Goal: Transaction & Acquisition: Purchase product/service

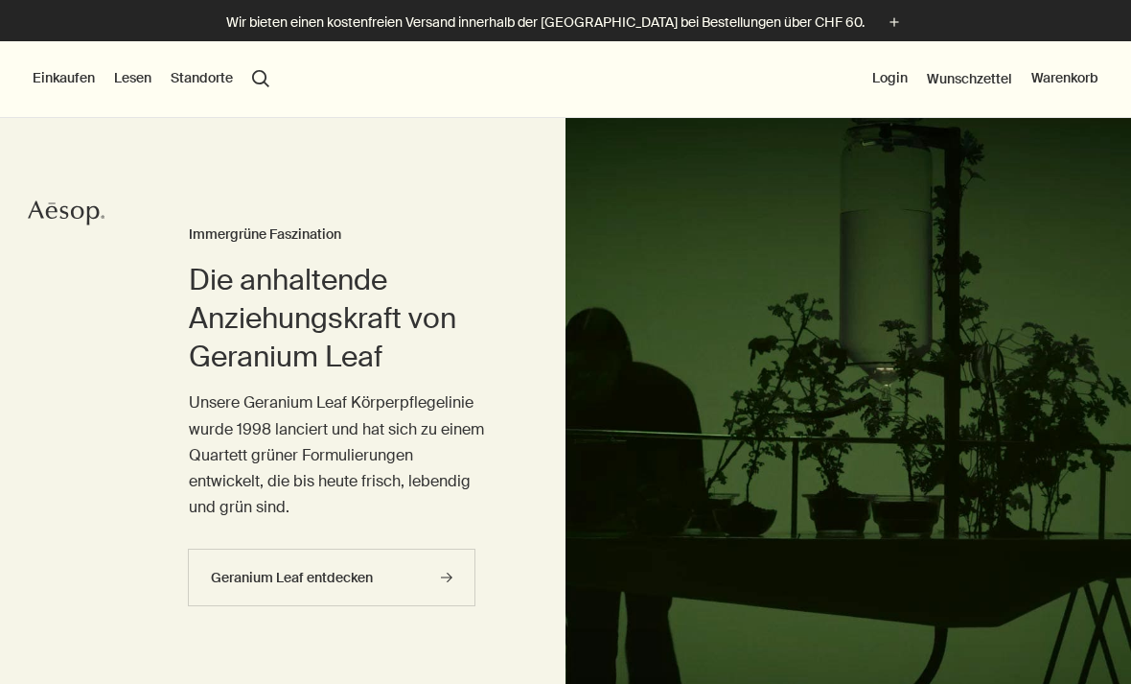
click at [885, 74] on button "Login" at bounding box center [890, 78] width 35 height 19
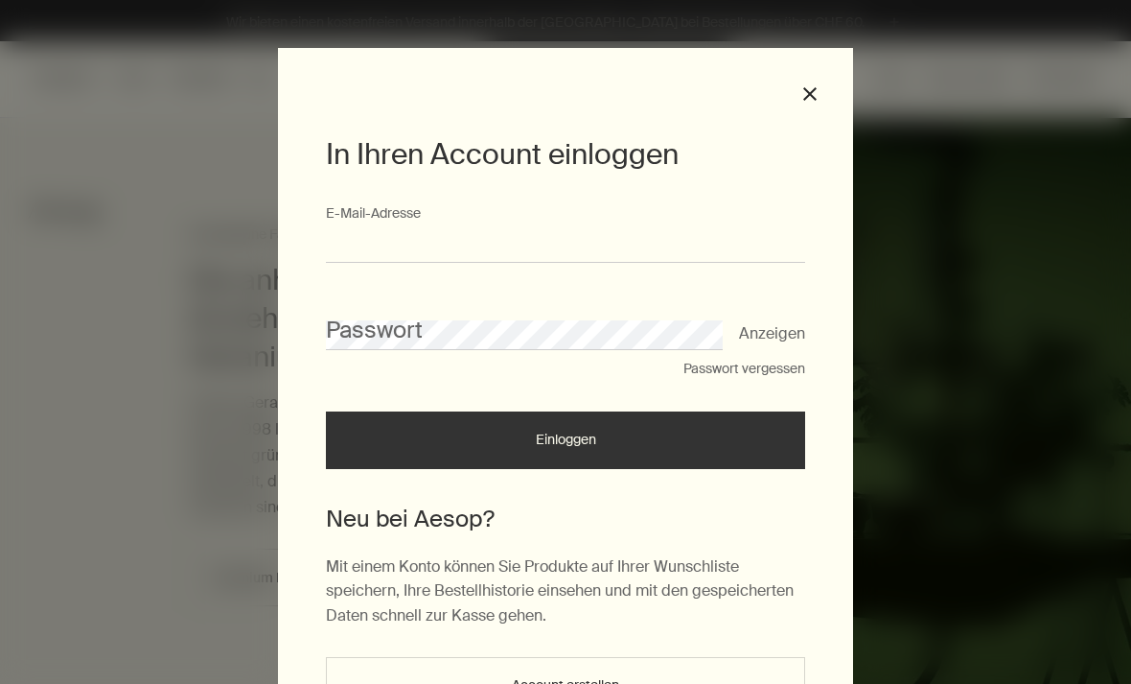
click at [593, 232] on input "E-Mail-Ad­res­se" at bounding box center [565, 244] width 479 height 35
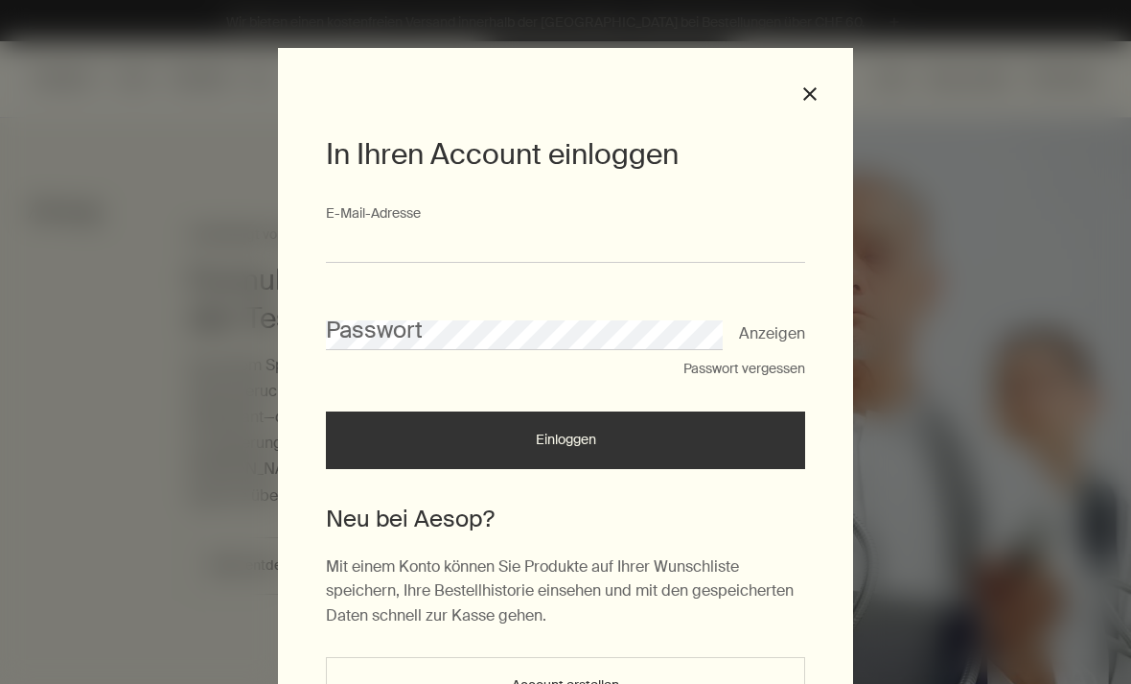
type input "**********"
click at [566, 446] on button "Einloggen" at bounding box center [565, 440] width 479 height 58
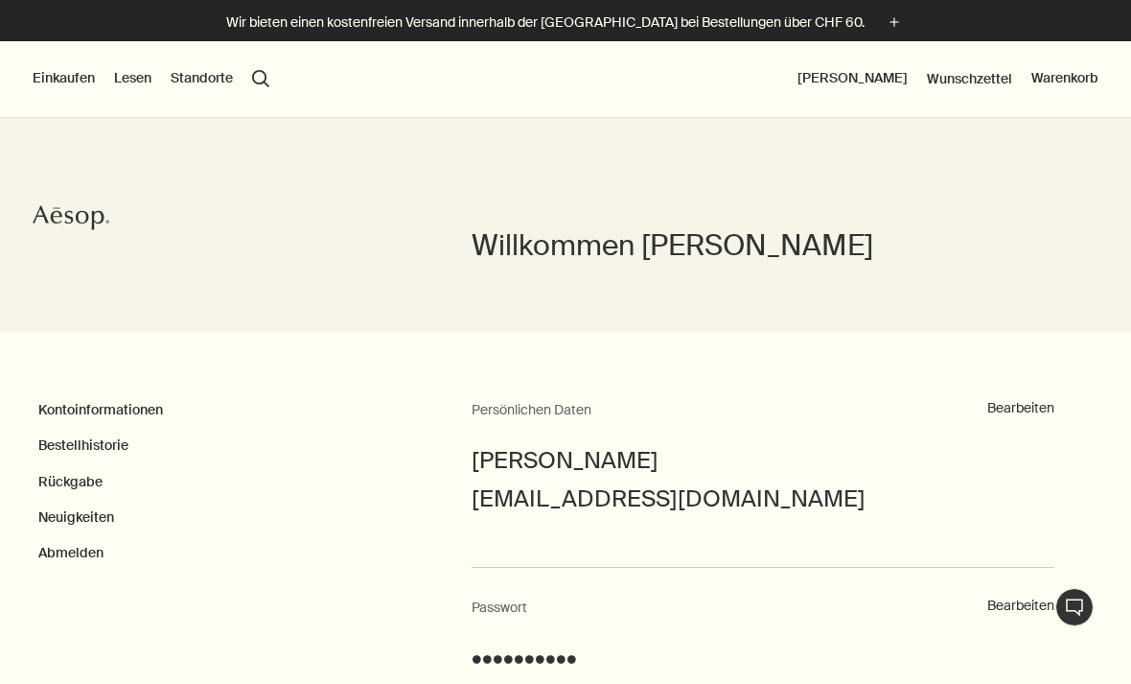
click at [84, 447] on link "Bestellhistorie" at bounding box center [83, 444] width 90 height 17
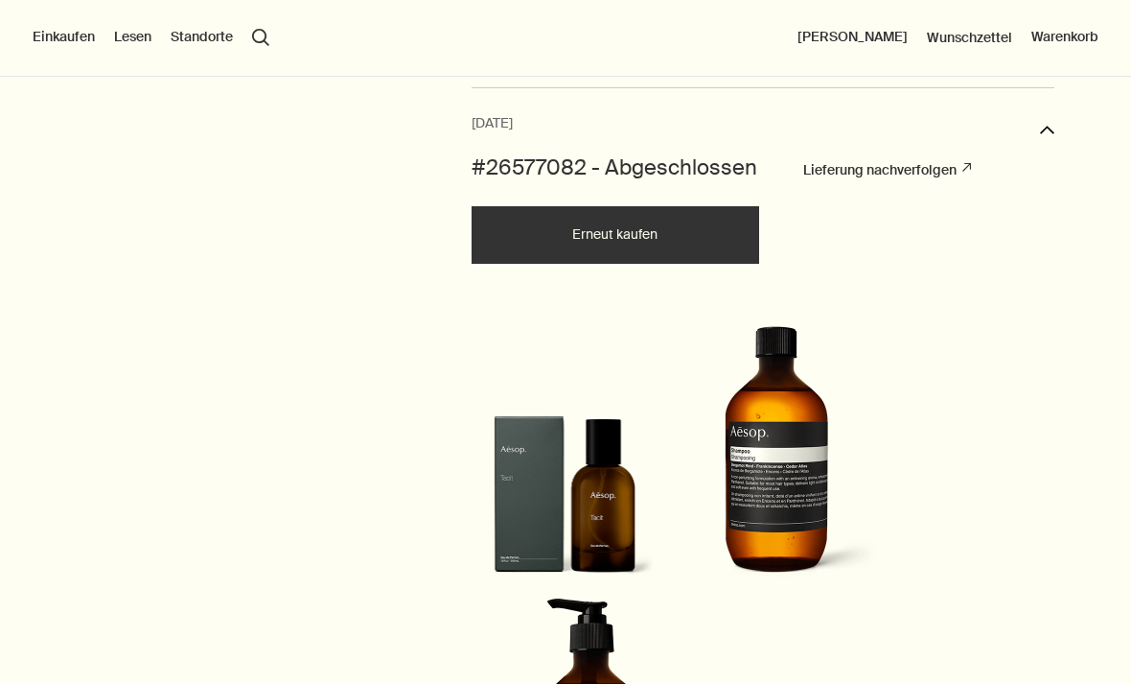
scroll to position [719, 0]
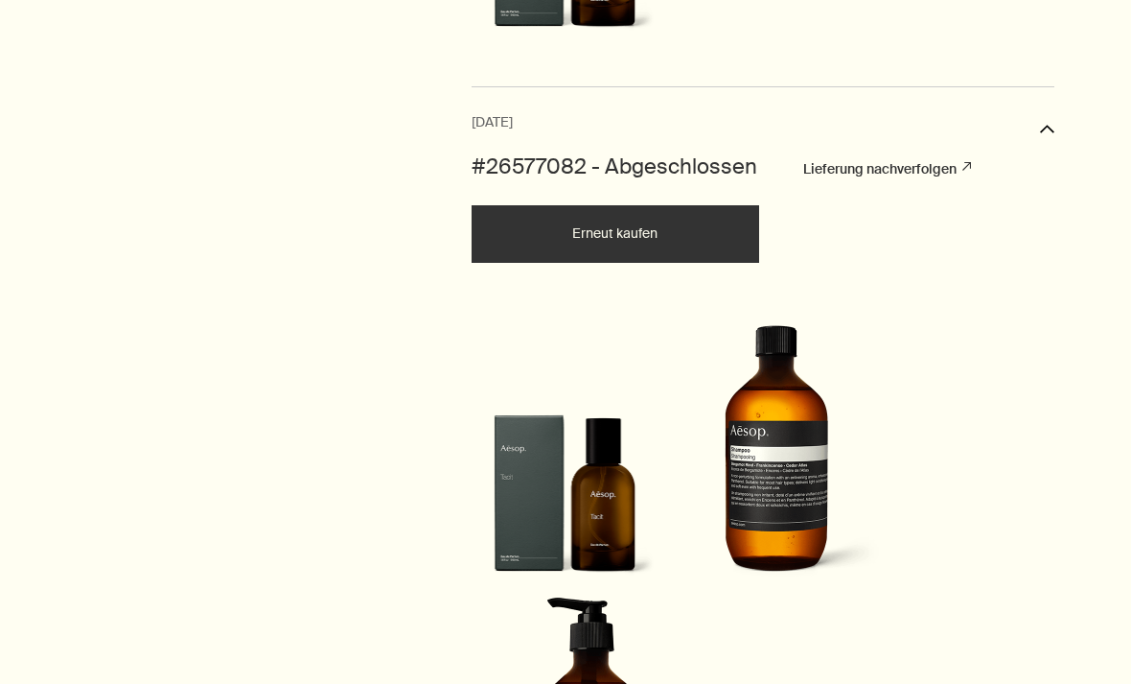
click at [598, 514] on img at bounding box center [565, 501] width 179 height 175
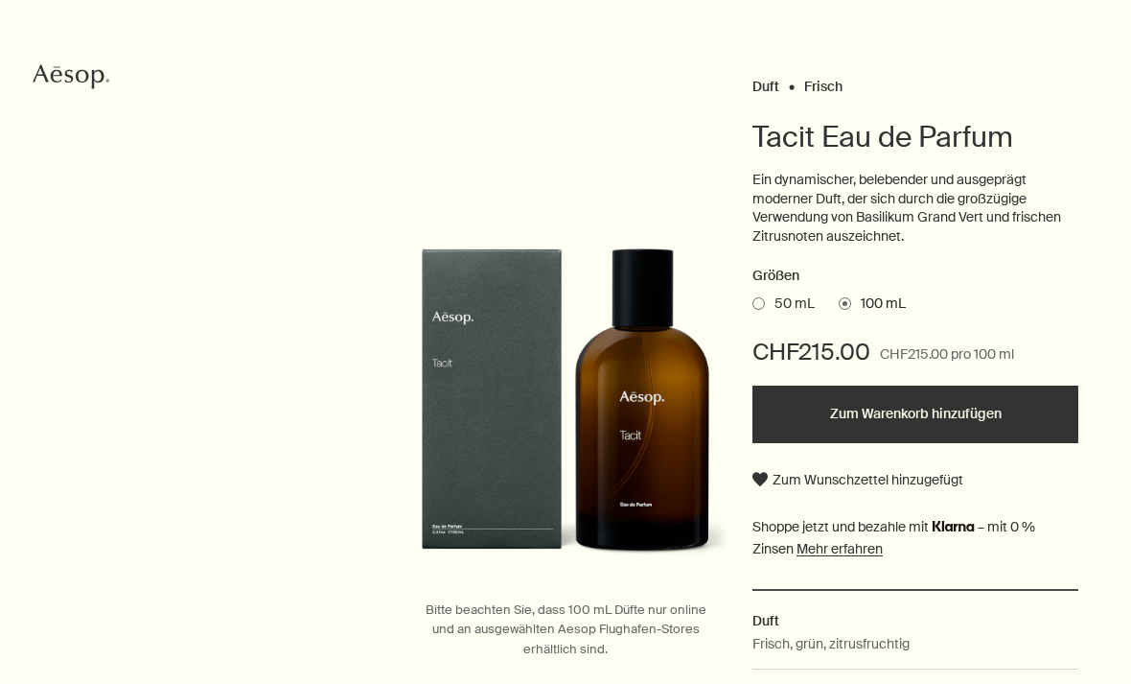
click at [764, 304] on label "50 mL" at bounding box center [784, 303] width 62 height 19
click at [753, 304] on input "50 mL" at bounding box center [753, 300] width 0 height 12
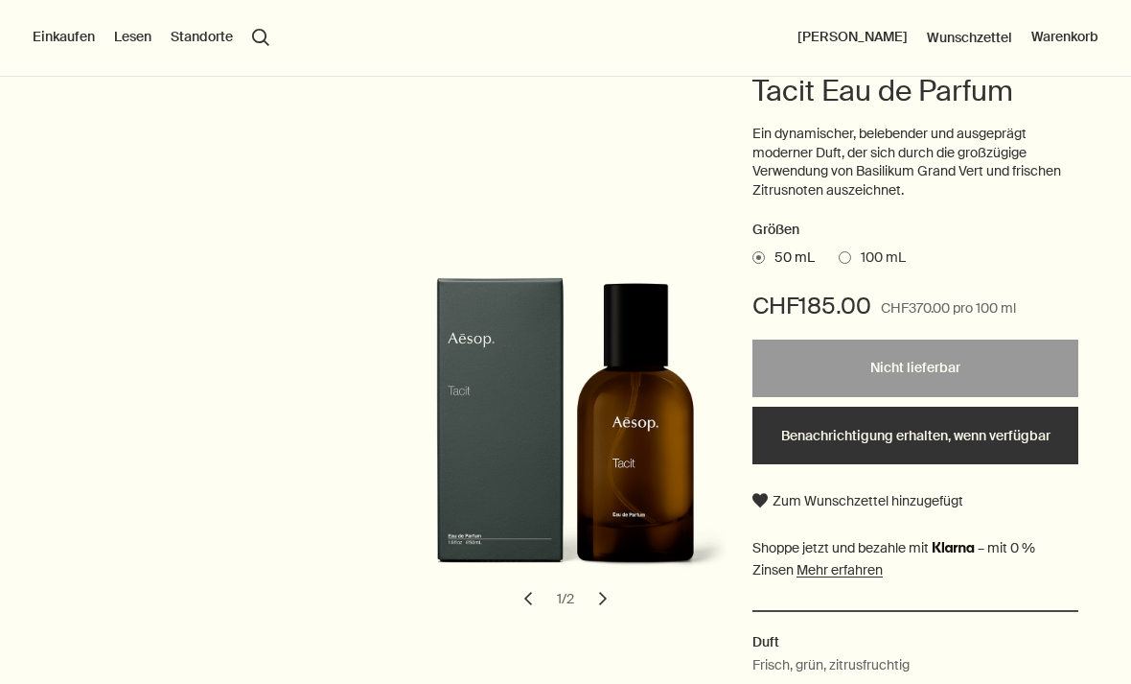
scroll to position [185, 0]
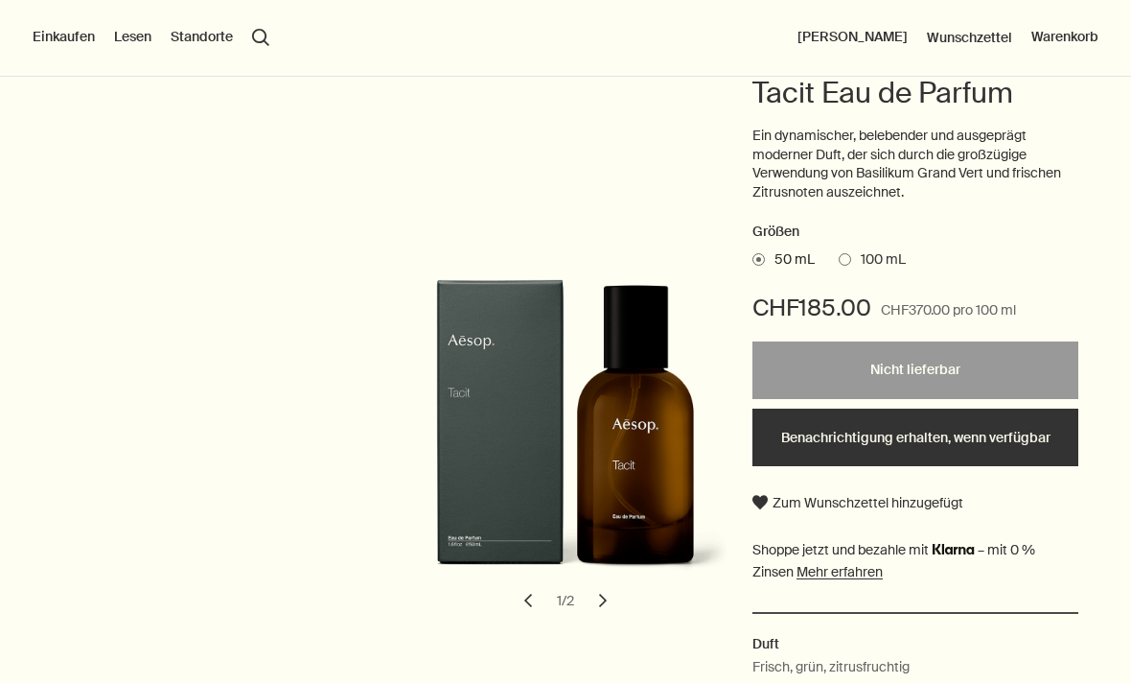
click at [879, 254] on span "100 mL" at bounding box center [878, 259] width 55 height 19
click at [839, 254] on input "100 mL" at bounding box center [839, 256] width 0 height 12
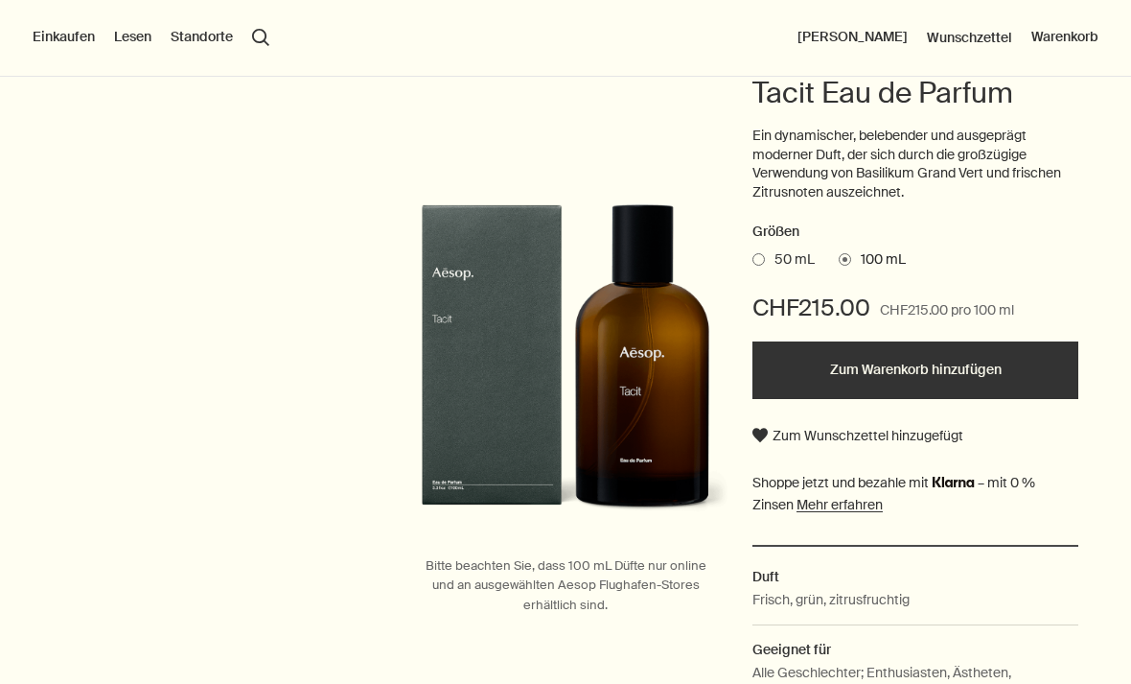
click at [894, 355] on button "Zum Warenkorb hinzufügen" at bounding box center [916, 370] width 326 height 58
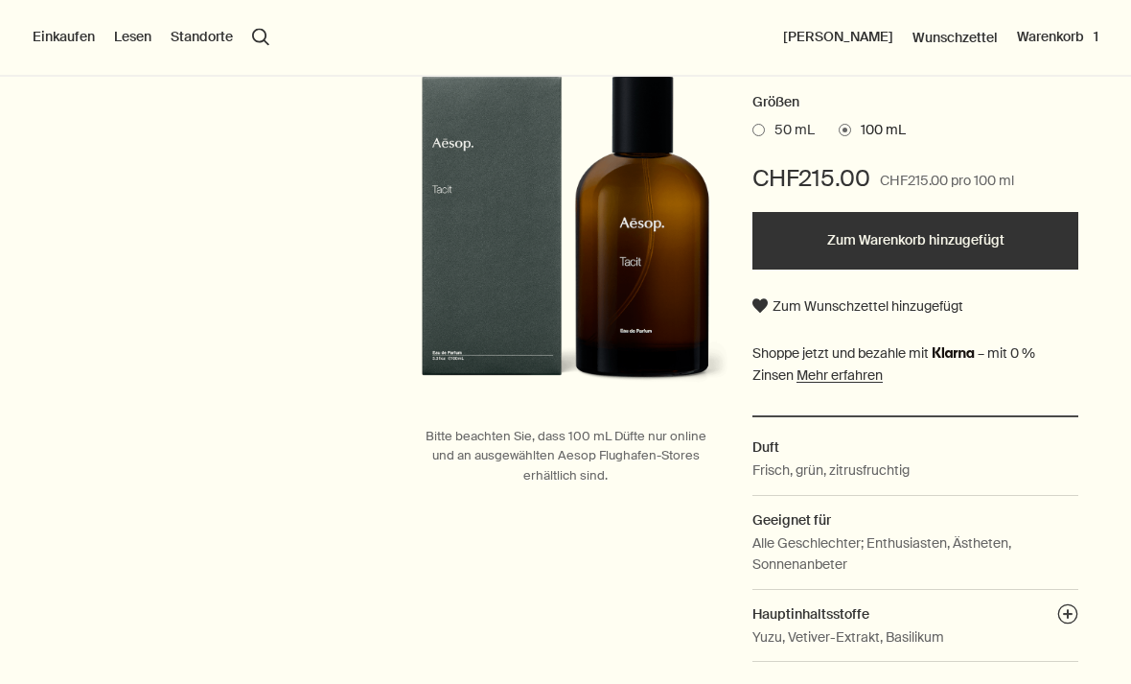
scroll to position [182, 0]
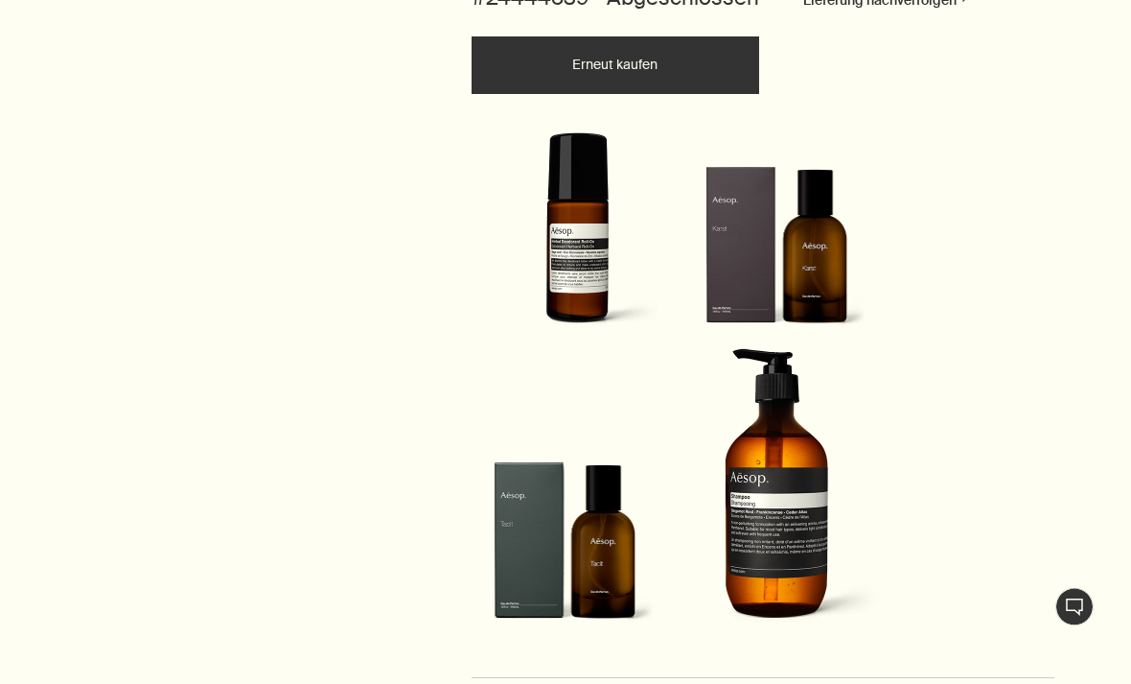
scroll to position [1432, 0]
click at [821, 340] on img at bounding box center [776, 253] width 179 height 175
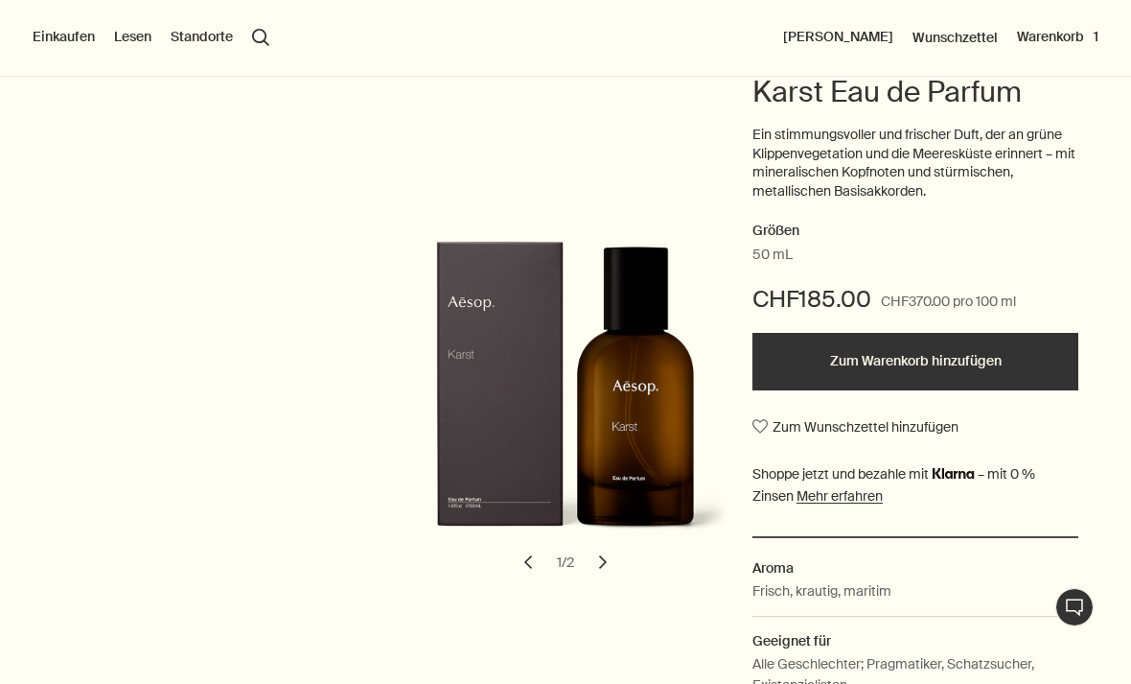
scroll to position [187, 0]
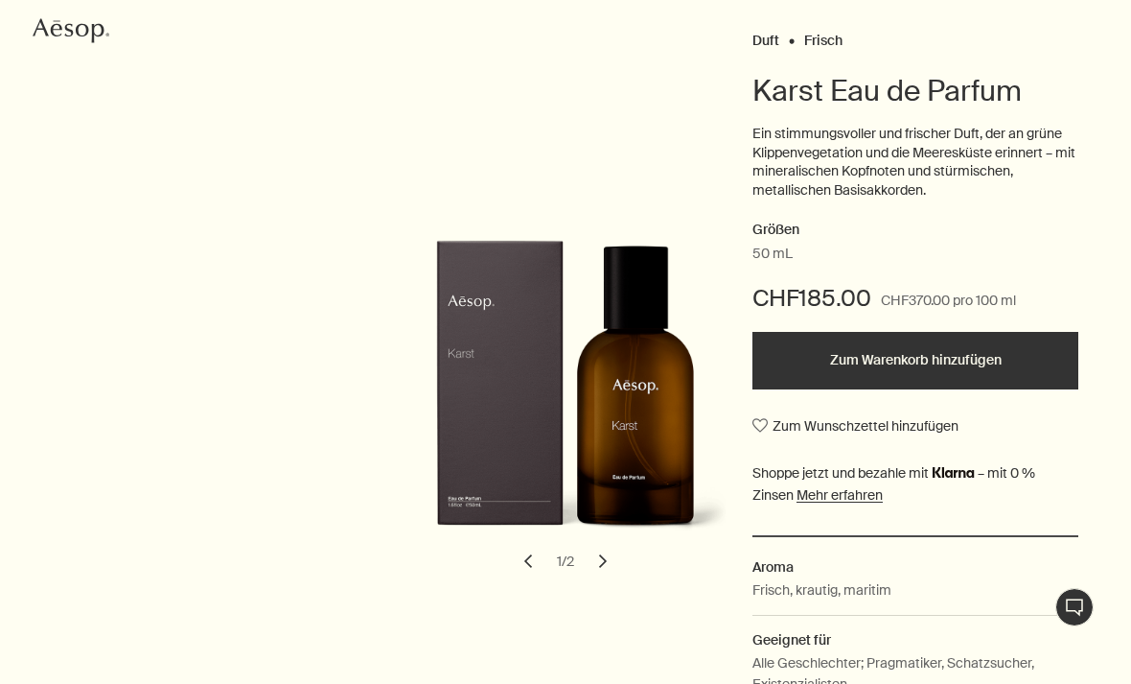
click at [598, 569] on button "chevron" at bounding box center [603, 561] width 42 height 42
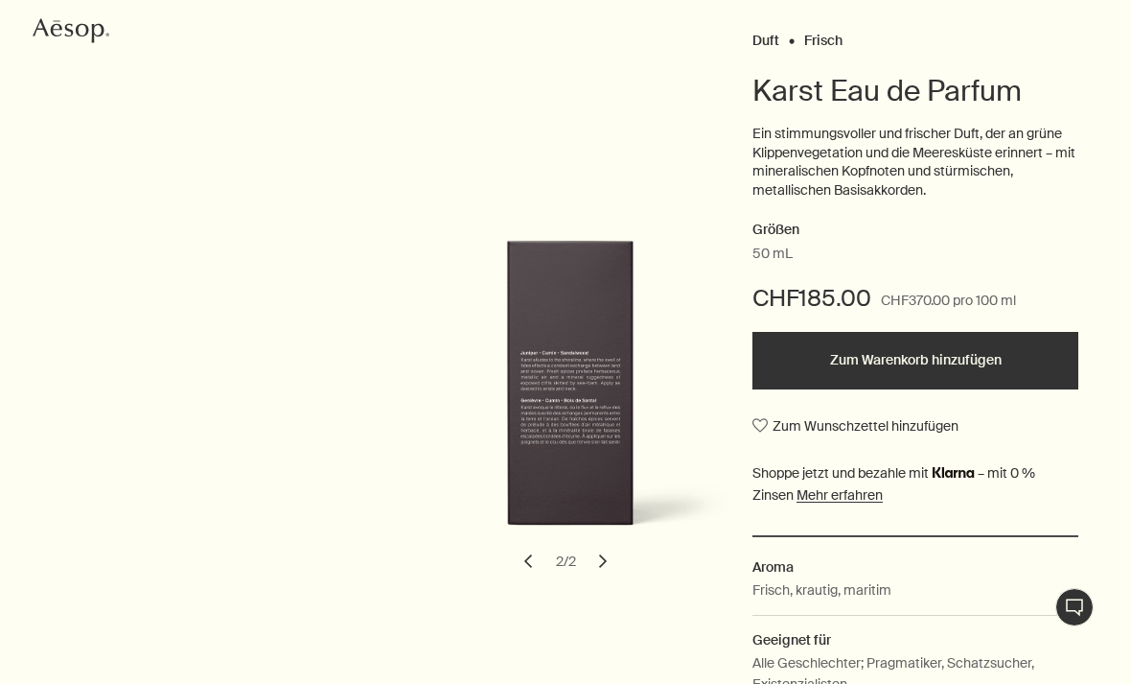
click at [538, 549] on button "chevron" at bounding box center [528, 561] width 42 height 42
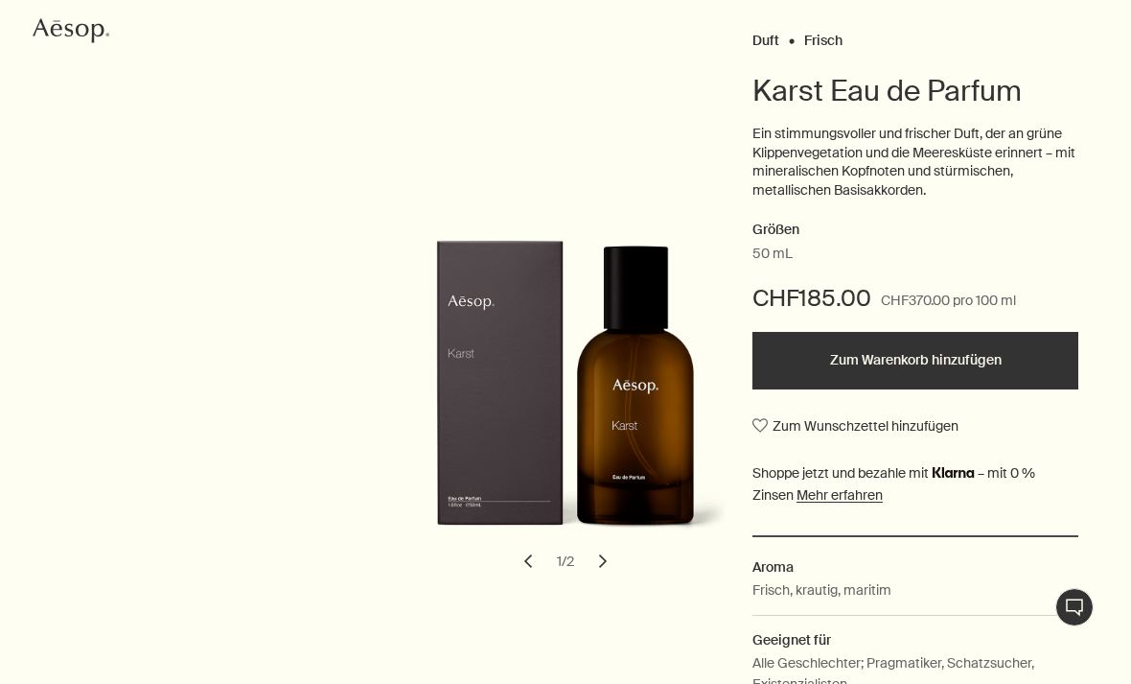
click at [901, 350] on button "Zum Warenkorb hinzufügen" at bounding box center [916, 361] width 326 height 58
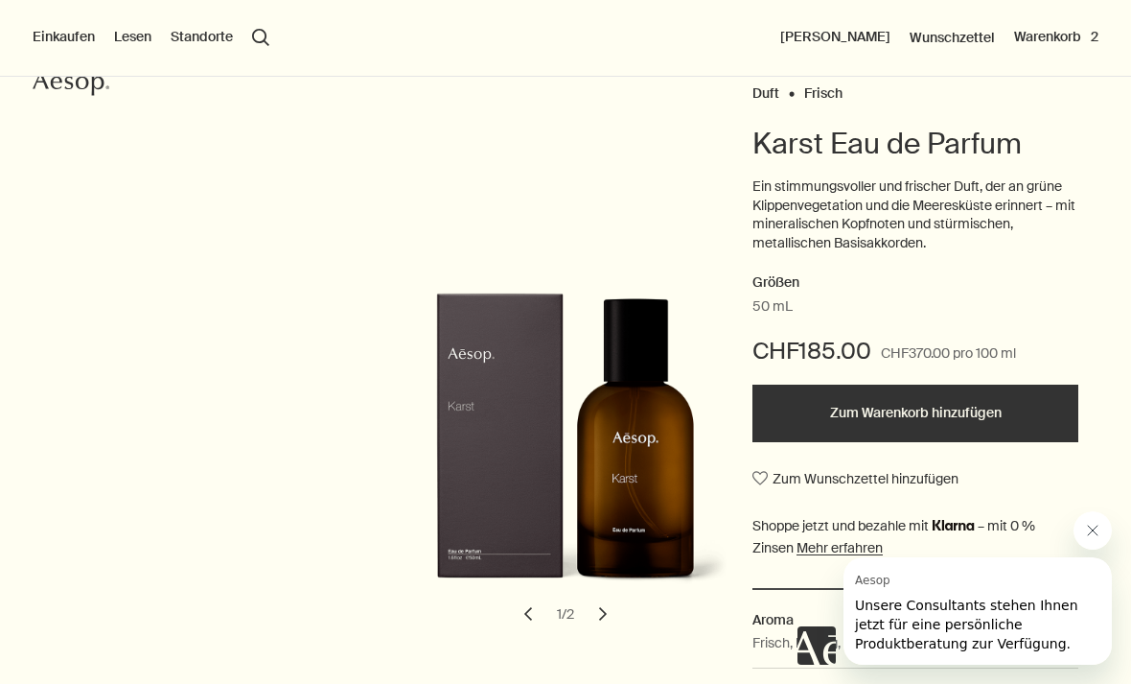
scroll to position [0, 0]
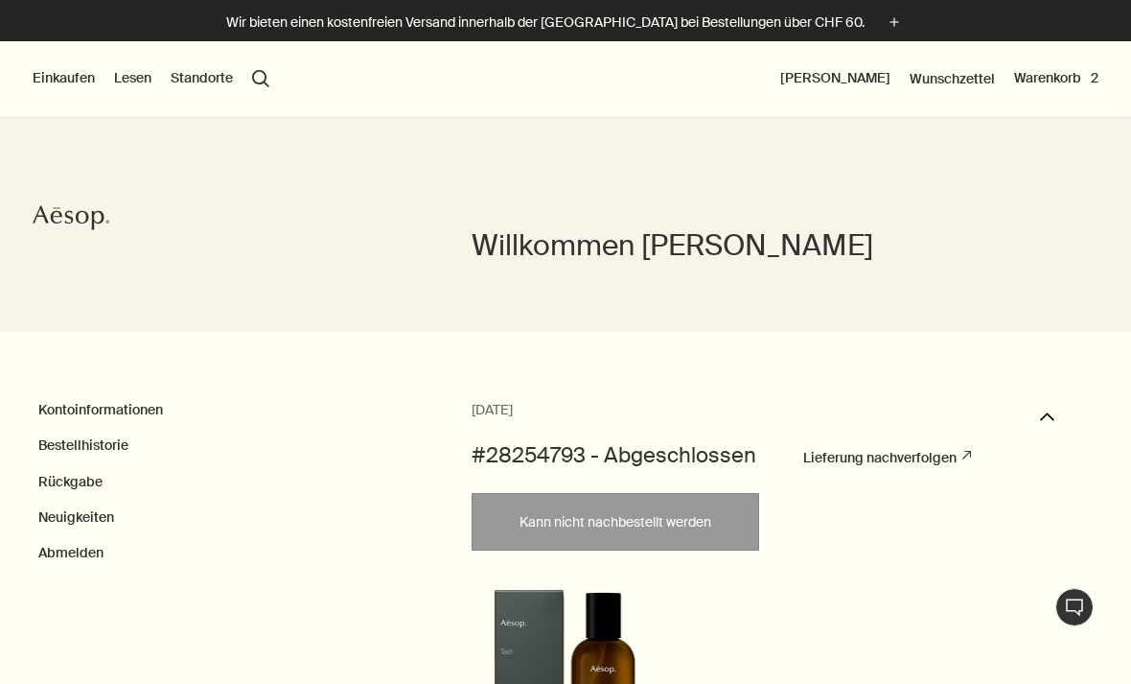
click at [259, 79] on button "search Suchen" at bounding box center [260, 78] width 17 height 17
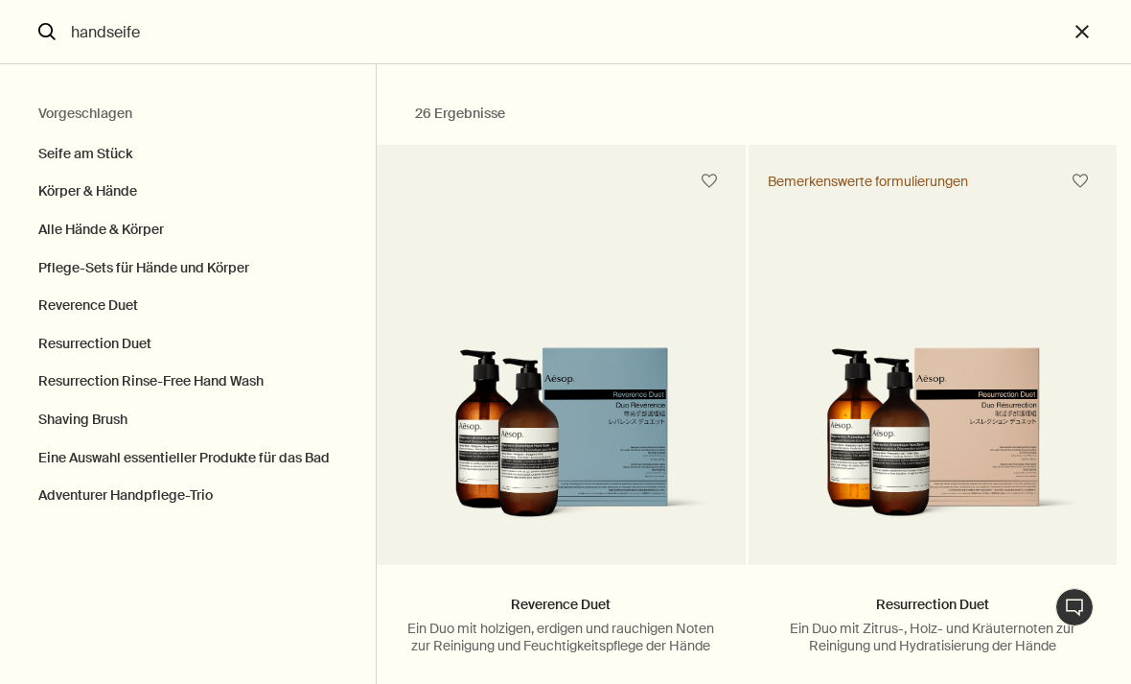
click at [76, 229] on button "Alle Hände & Körper" at bounding box center [188, 230] width 376 height 38
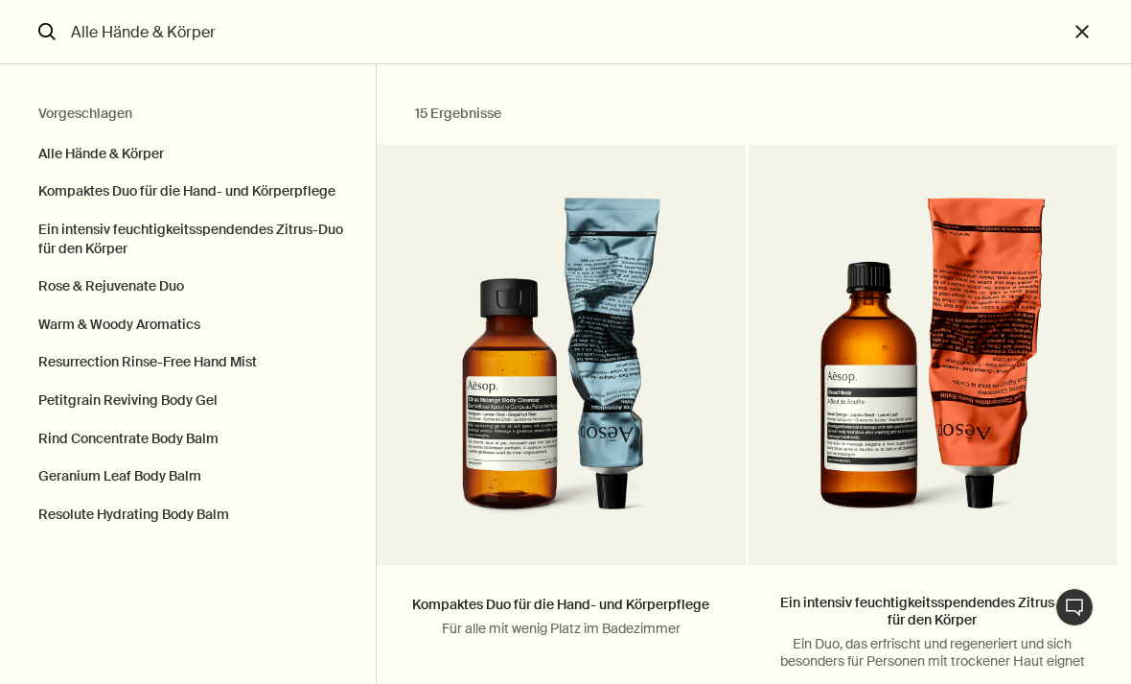
click at [89, 153] on button "Alle Hände & Körper" at bounding box center [188, 150] width 376 height 48
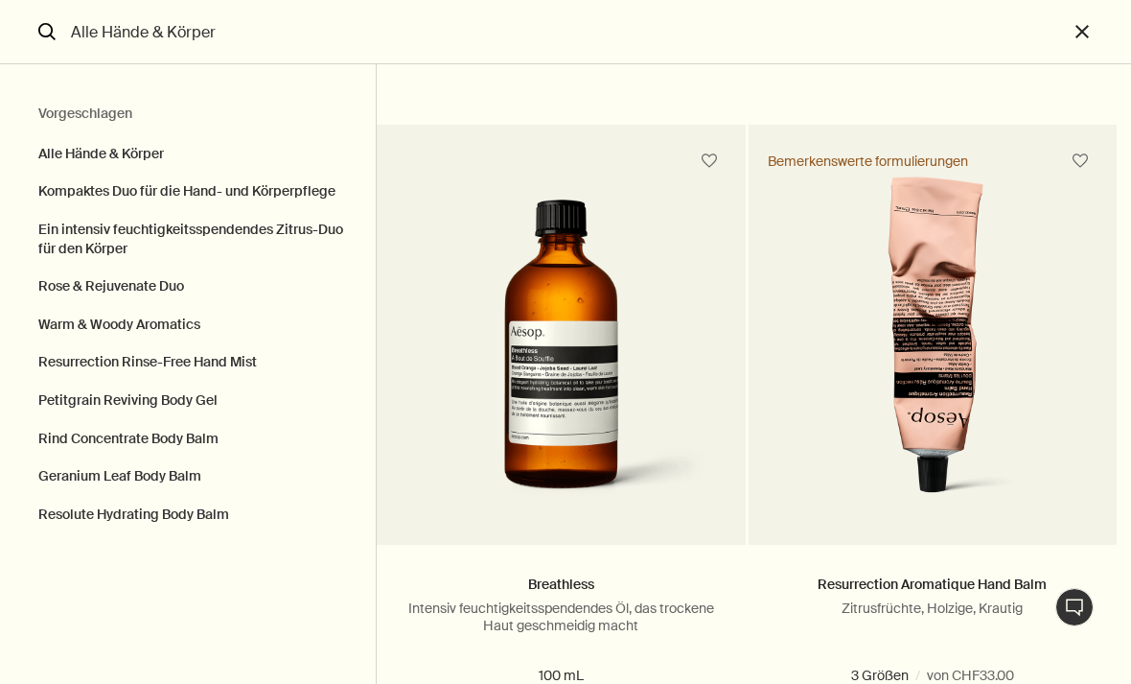
scroll to position [4079, 0]
click at [92, 184] on button "Kompaktes Duo für die Hand- und Körperpflege" at bounding box center [188, 192] width 376 height 38
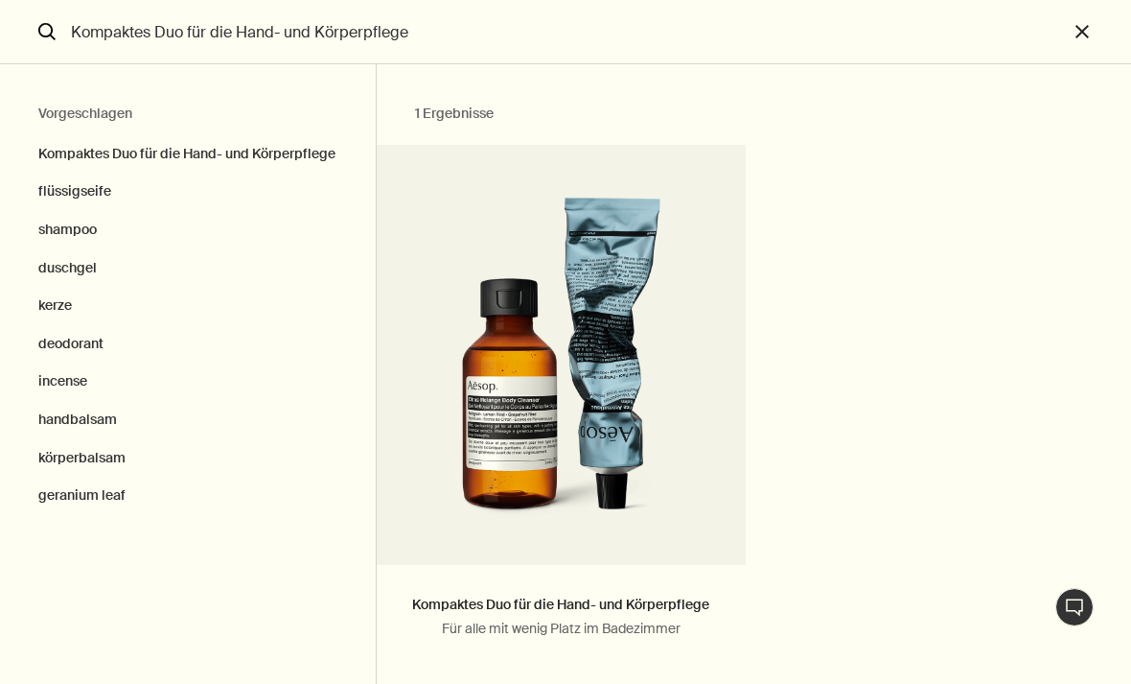
click at [76, 189] on button "flüssigseife" at bounding box center [188, 192] width 376 height 38
type input "flüssigseife"
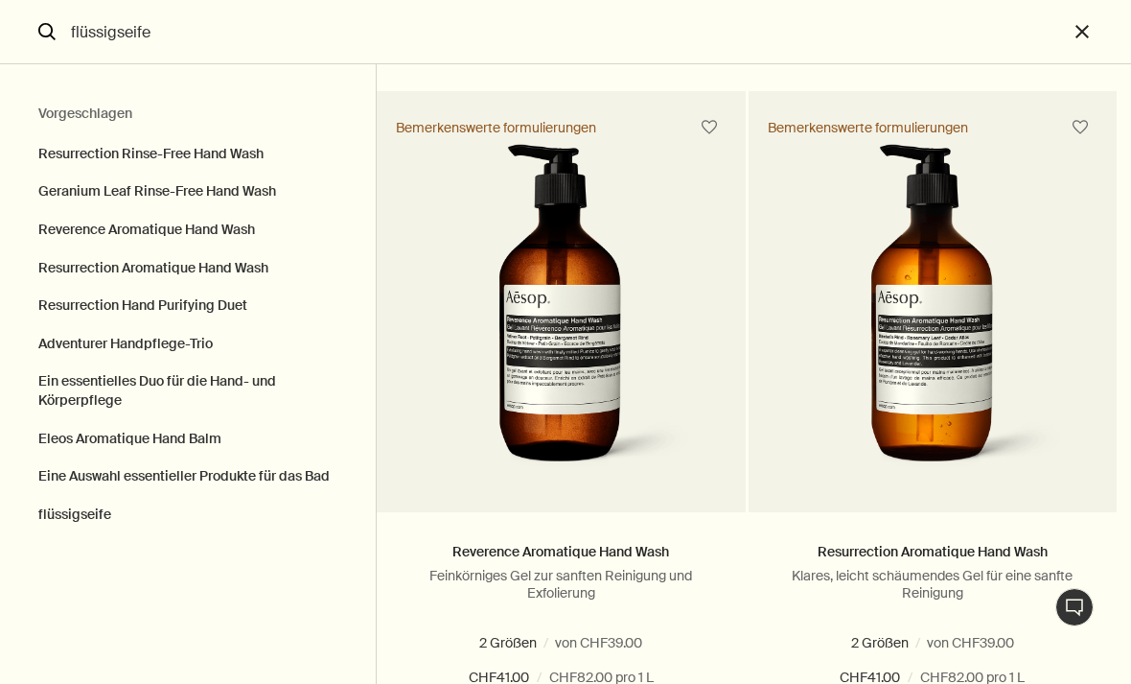
scroll to position [733, 0]
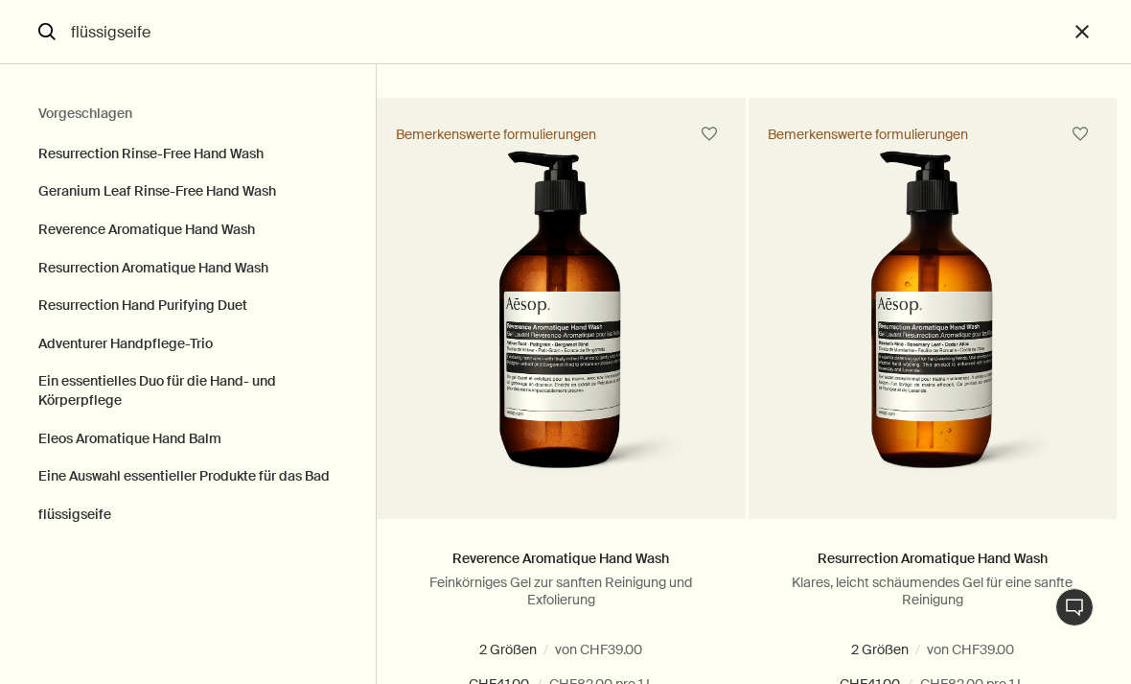
click at [952, 401] on img "Suchen" at bounding box center [933, 320] width 274 height 339
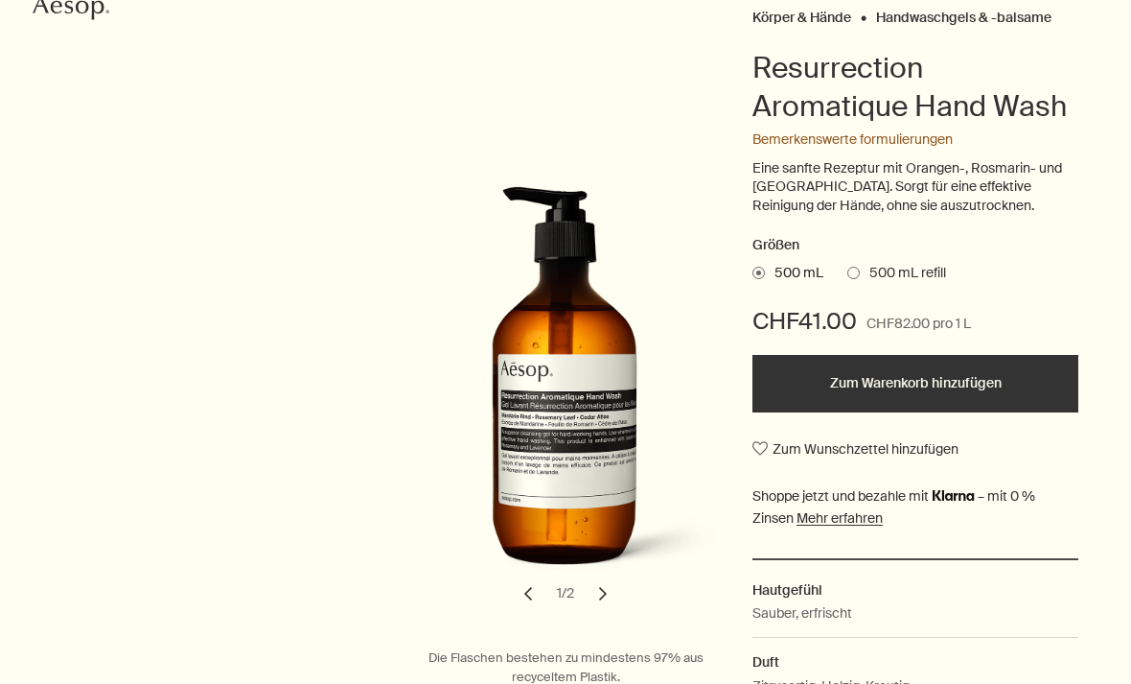
scroll to position [210, 0]
click at [902, 268] on span "500 mL refill" at bounding box center [903, 273] width 86 height 19
click at [848, 268] on input "500 mL refill" at bounding box center [848, 270] width 0 height 12
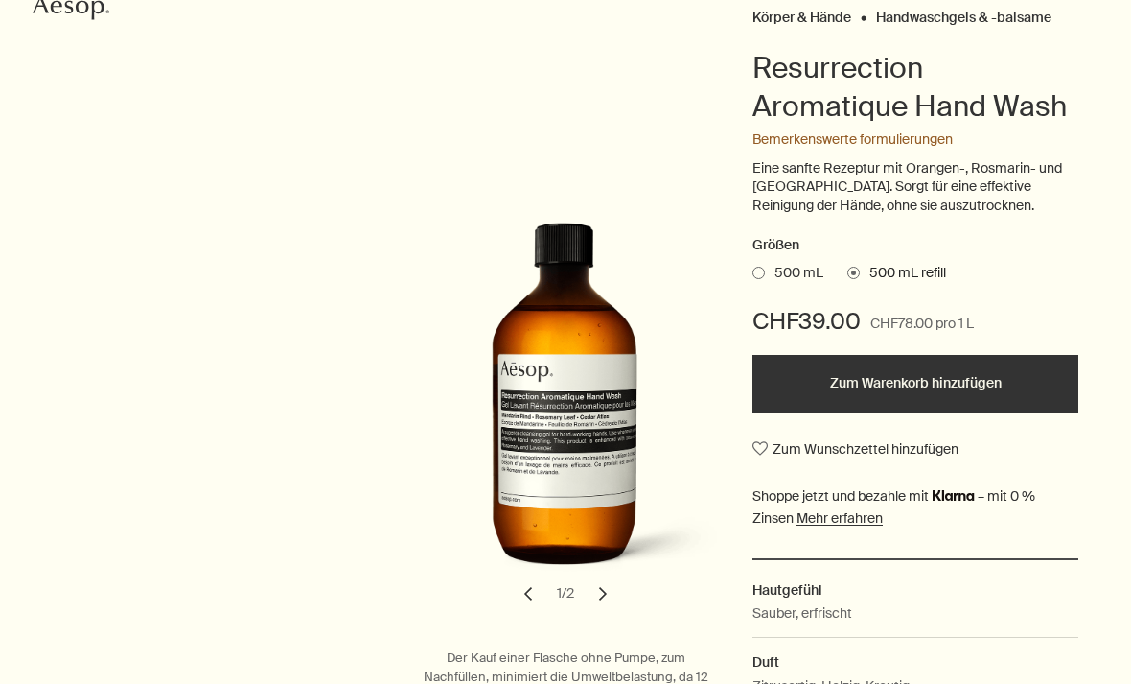
click at [974, 366] on button "Zum Warenkorb hinzufügen" at bounding box center [916, 384] width 326 height 58
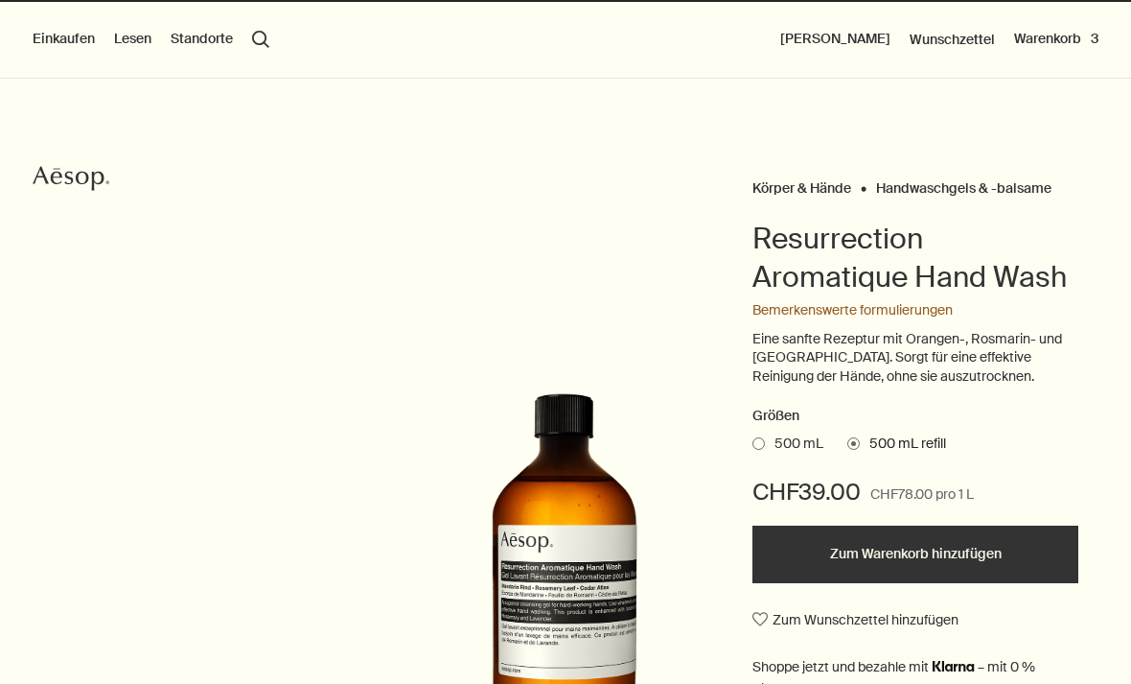
scroll to position [0, 0]
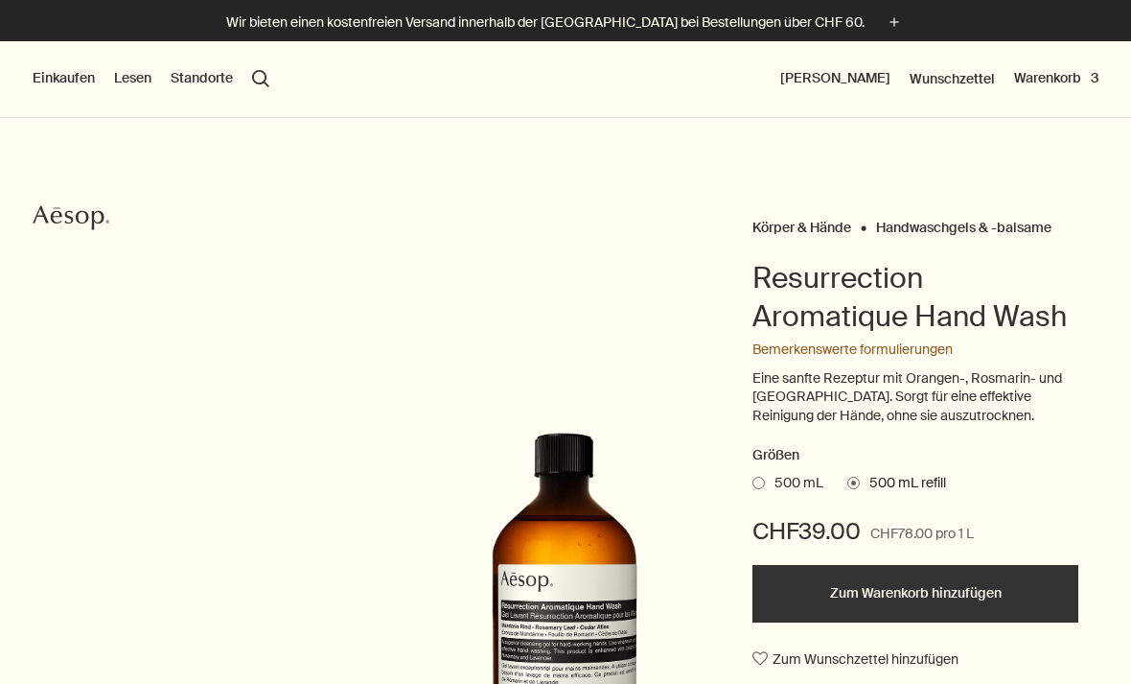
click at [1055, 59] on div "Einkaufen Neu & Beachtenswert Hautpflege Hände & Körper Zuhause Haar Duft Sets …" at bounding box center [565, 79] width 1131 height 77
click at [1056, 81] on button "Warenkorb 3" at bounding box center [1056, 78] width 84 height 19
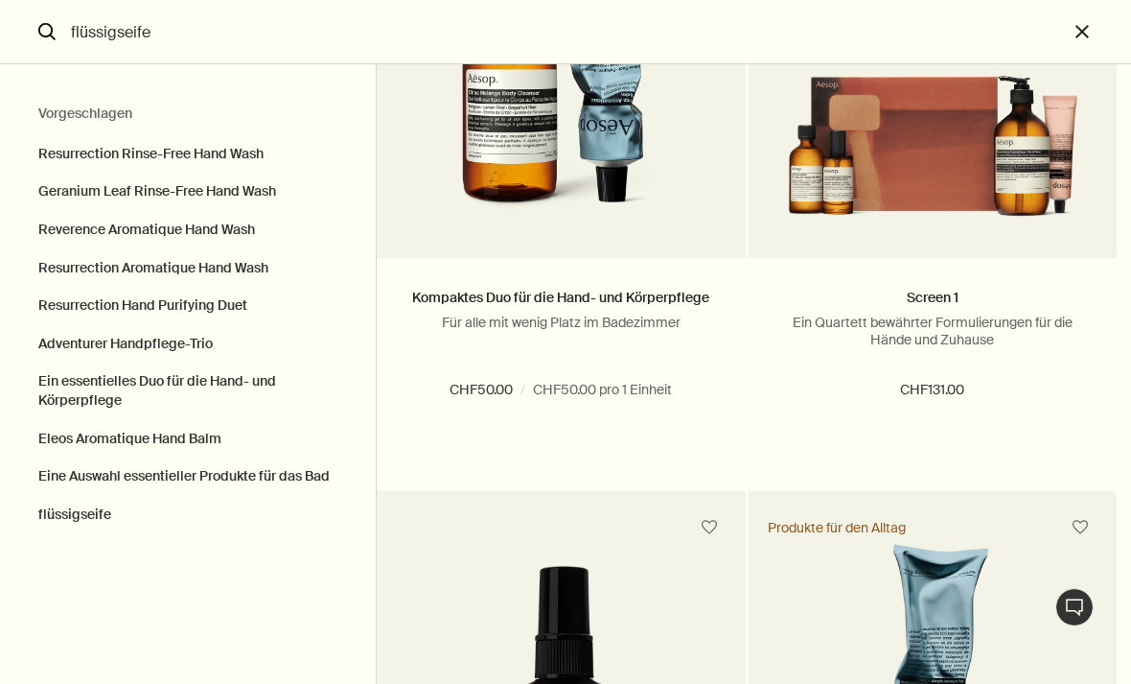
scroll to position [4328, 0]
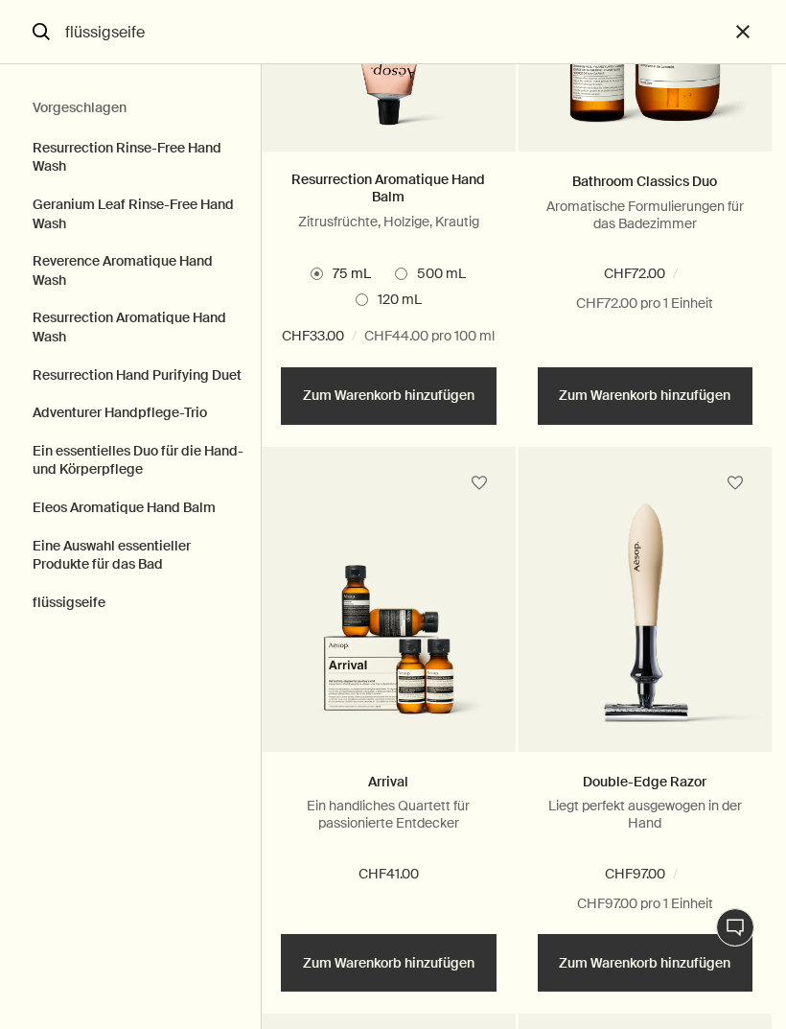
click at [14, 683] on nav "Vorgeschlagen Resurrection Rinse-Free Hand Wash Geranium Leaf Rinse-Free Hand W…" at bounding box center [131, 546] width 262 height 965
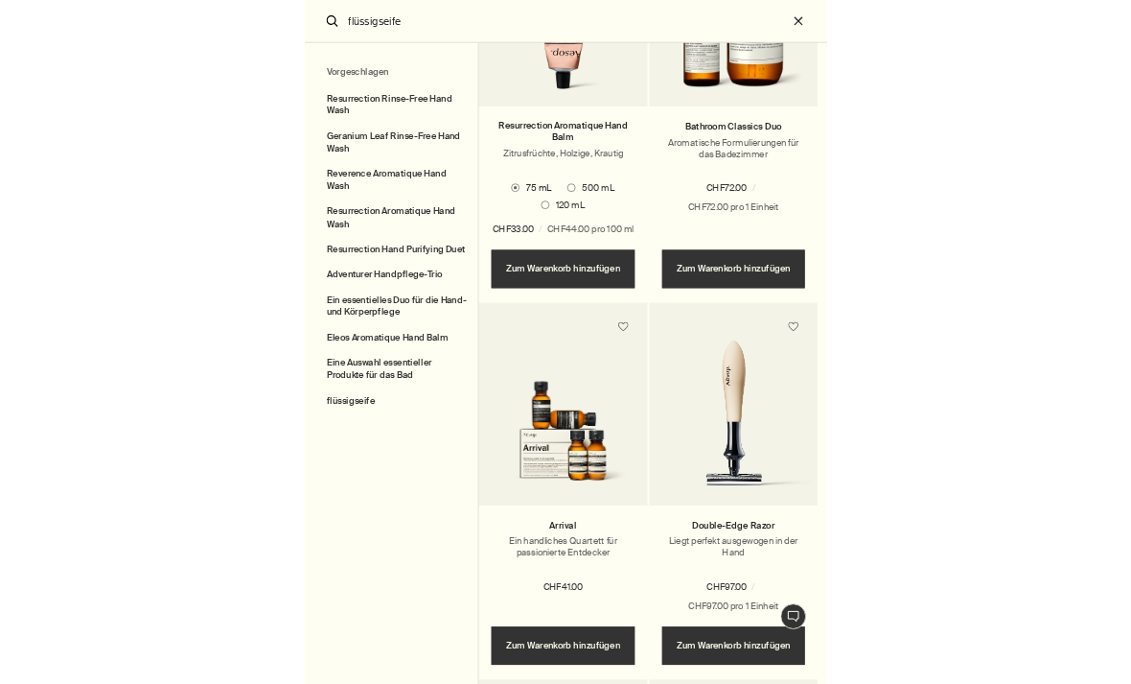
scroll to position [4832, 0]
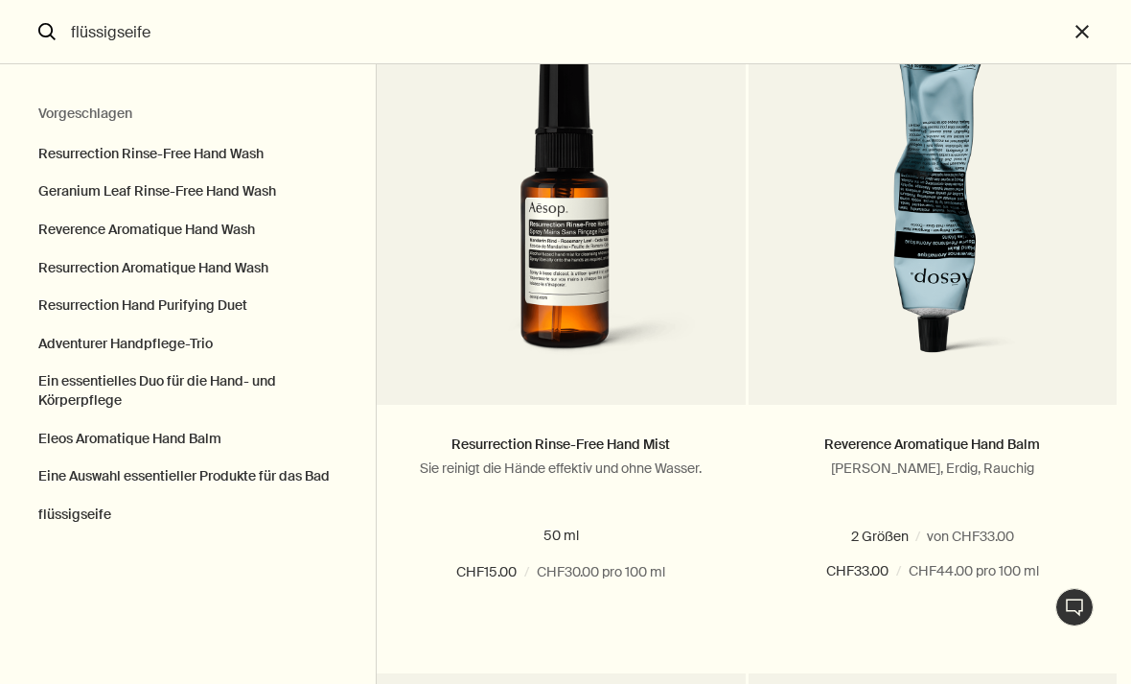
click at [0, 612] on nav "Vorgeschlagen Resurrection Rinse-Free Hand Wash Geranium Leaf Rinse-Free Hand W…" at bounding box center [188, 373] width 377 height 619
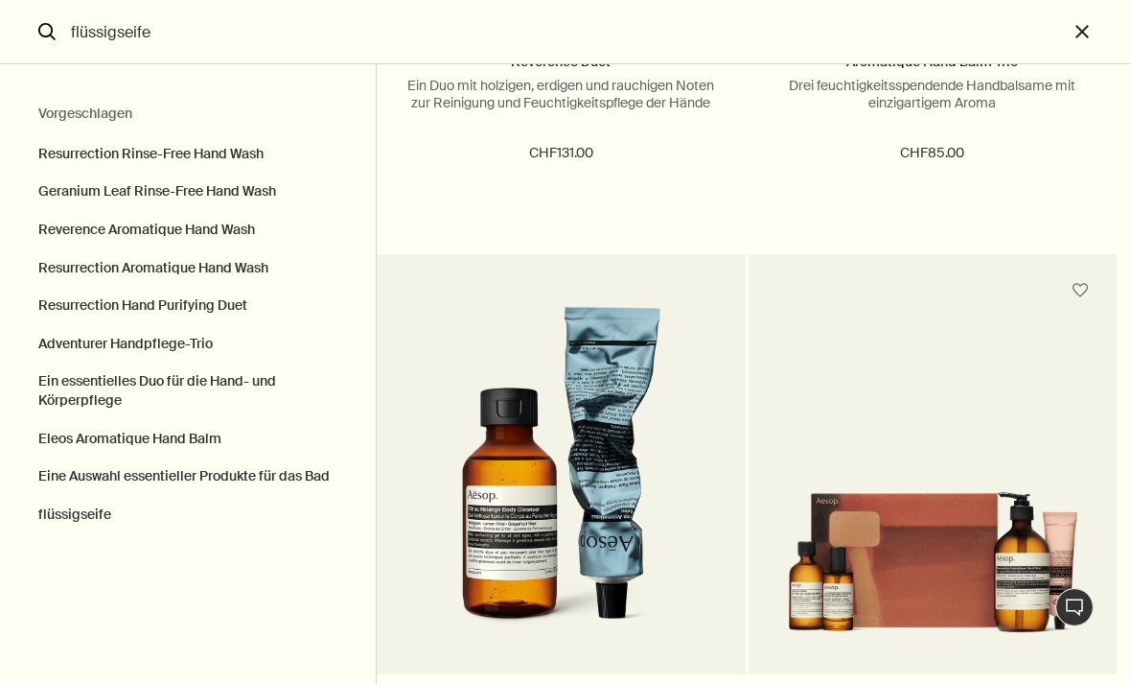
click at [1076, 35] on button "close" at bounding box center [1099, 32] width 63 height 64
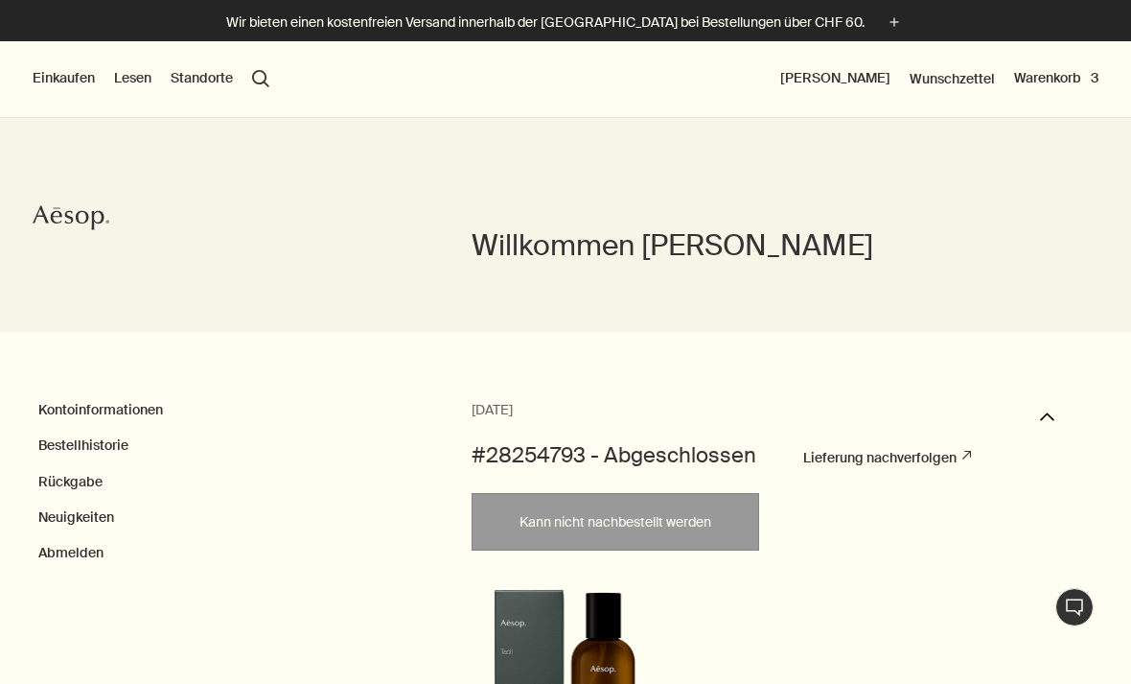
click at [260, 75] on button "search Suchen" at bounding box center [260, 78] width 17 height 17
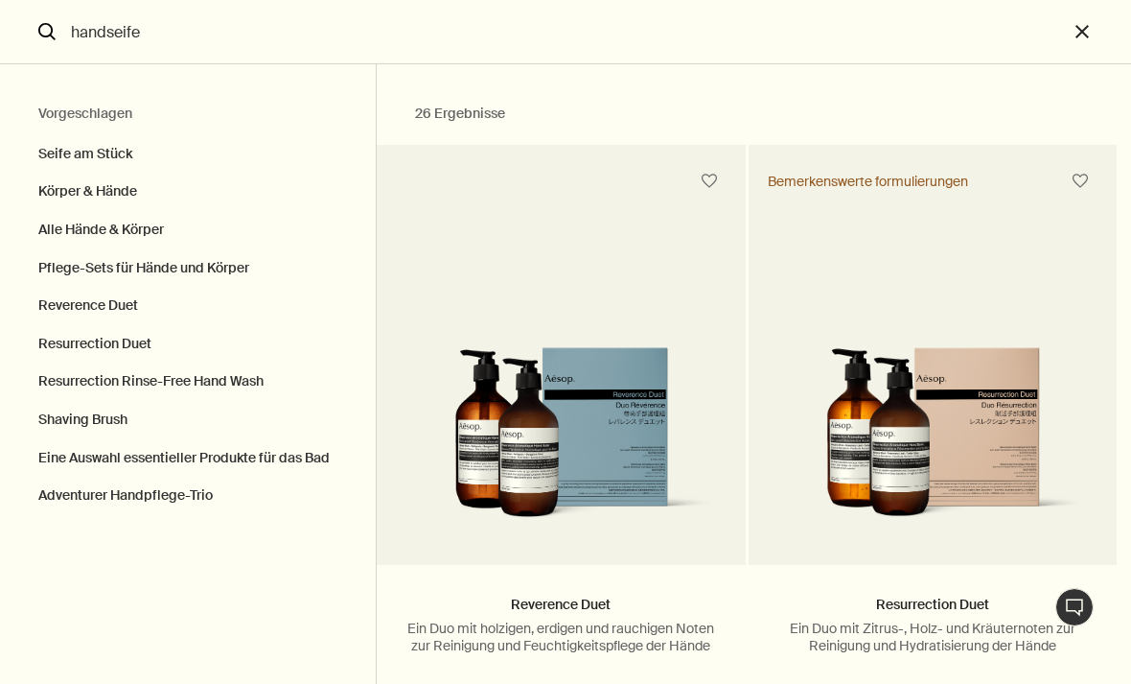
click at [128, 187] on button "Körper & Hände" at bounding box center [188, 192] width 376 height 38
type input "Körper & Hände"
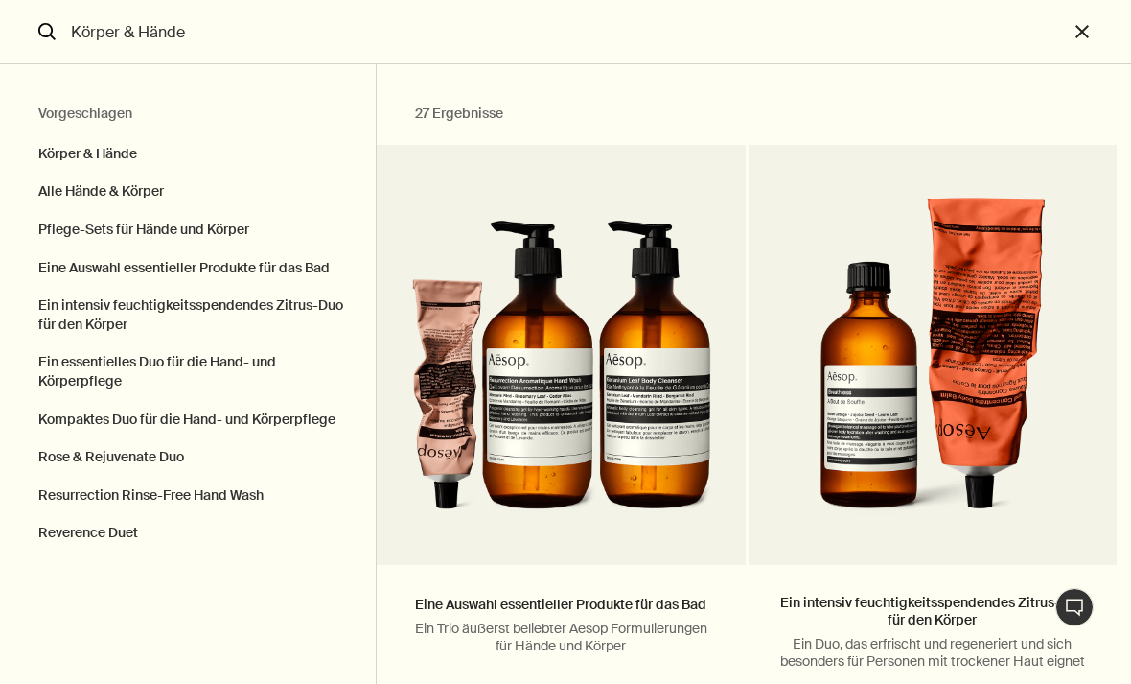
click at [54, 24] on icon "search" at bounding box center [46, 31] width 17 height 17
click at [39, 35] on icon "search" at bounding box center [46, 31] width 17 height 17
click at [47, 30] on icon "search" at bounding box center [46, 31] width 17 height 17
click at [1071, 38] on button "close" at bounding box center [1099, 32] width 63 height 64
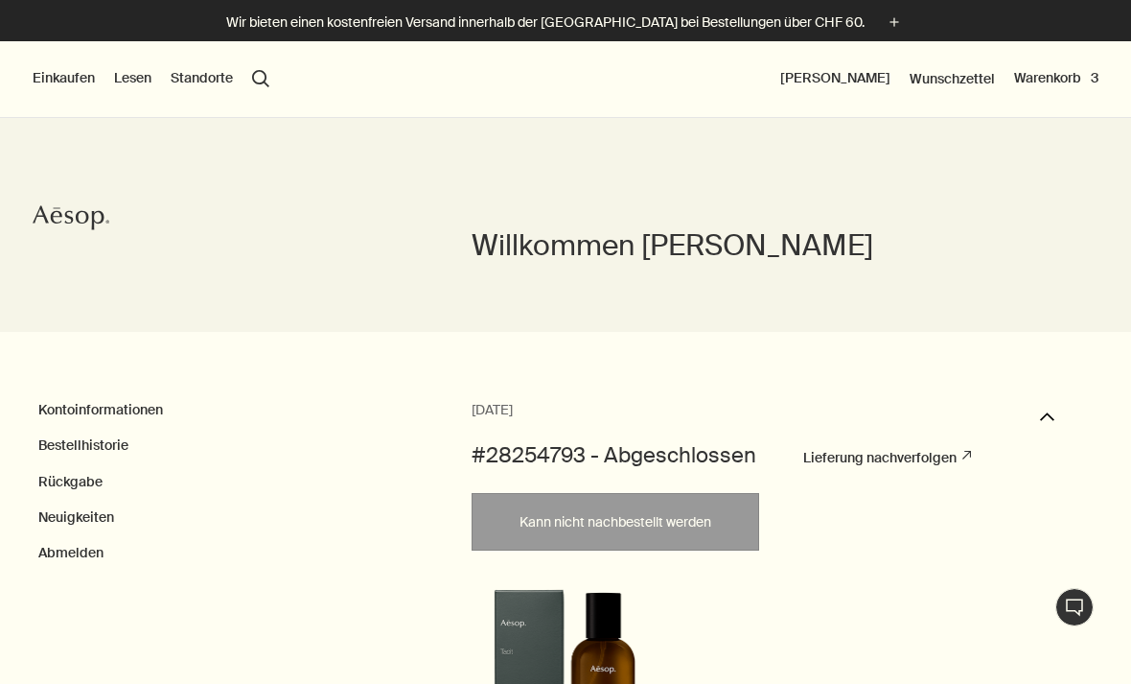
click at [266, 75] on button "search Suchen" at bounding box center [260, 78] width 17 height 17
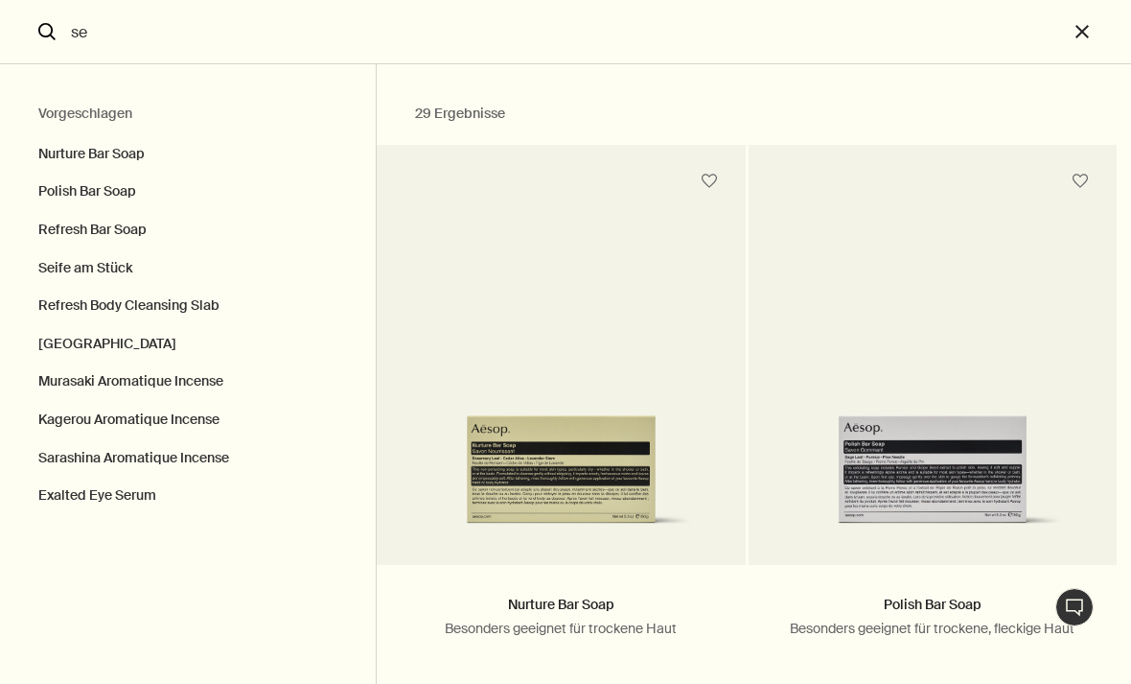
type input "s"
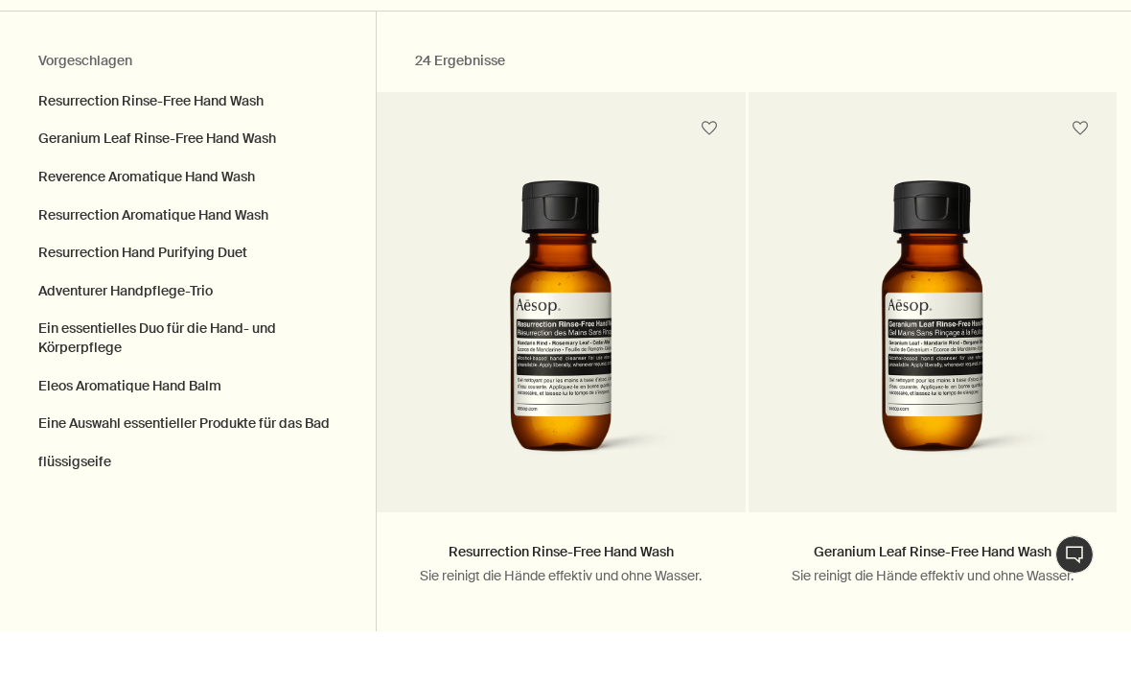
click at [273, 173] on button "Geranium Leaf Rinse-Free Hand Wash" at bounding box center [188, 192] width 376 height 38
type input "Geranium Leaf Rinse-Free Hand Wash"
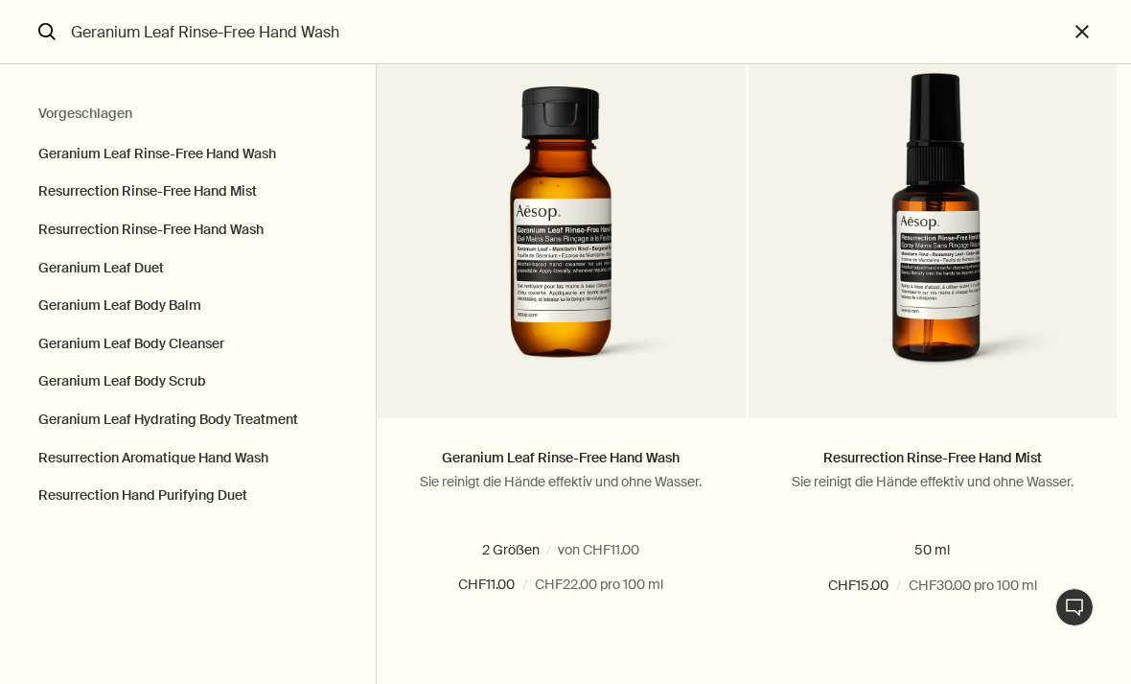
click at [1076, 35] on button "close" at bounding box center [1099, 32] width 63 height 64
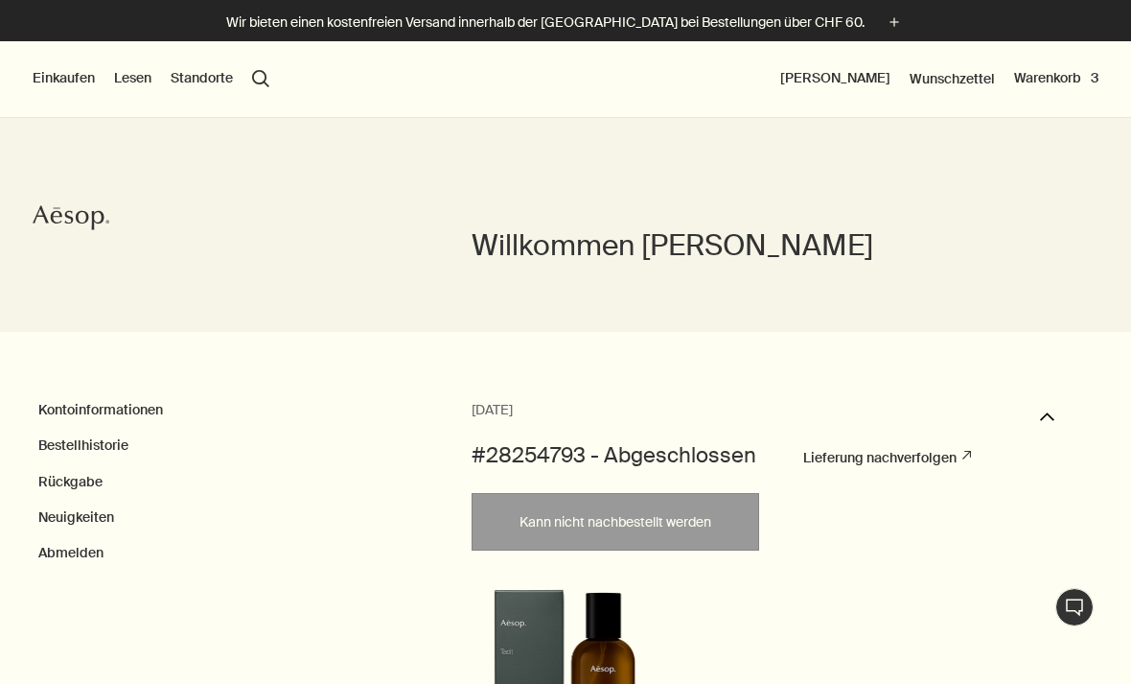
scroll to position [198, 0]
click at [1056, 78] on button "Warenkorb 3" at bounding box center [1056, 78] width 84 height 19
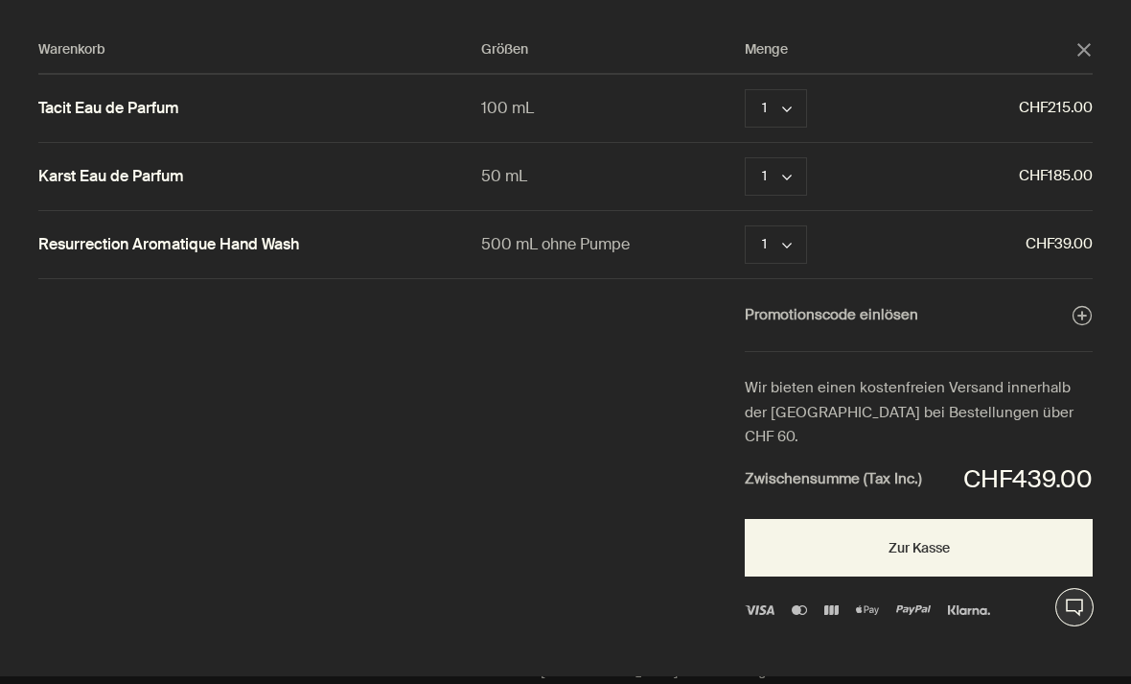
click at [949, 519] on button "Zur Kasse" at bounding box center [919, 548] width 348 height 58
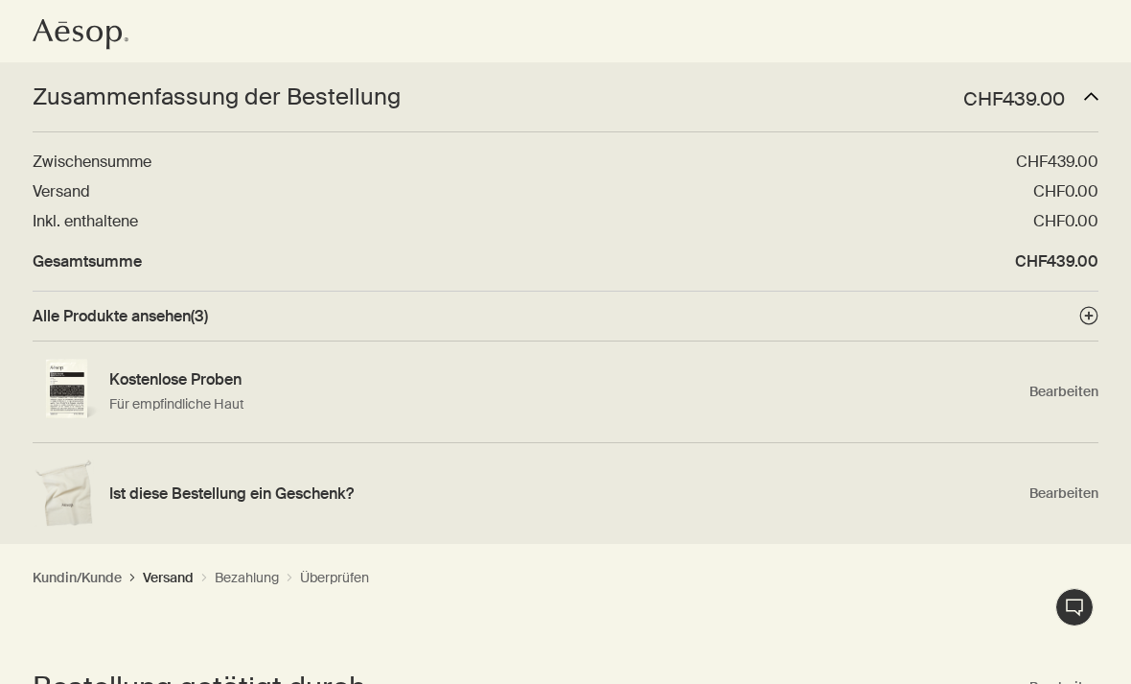
click at [91, 308] on span "Alle Produkte ansehen ( 3 )" at bounding box center [120, 316] width 175 height 20
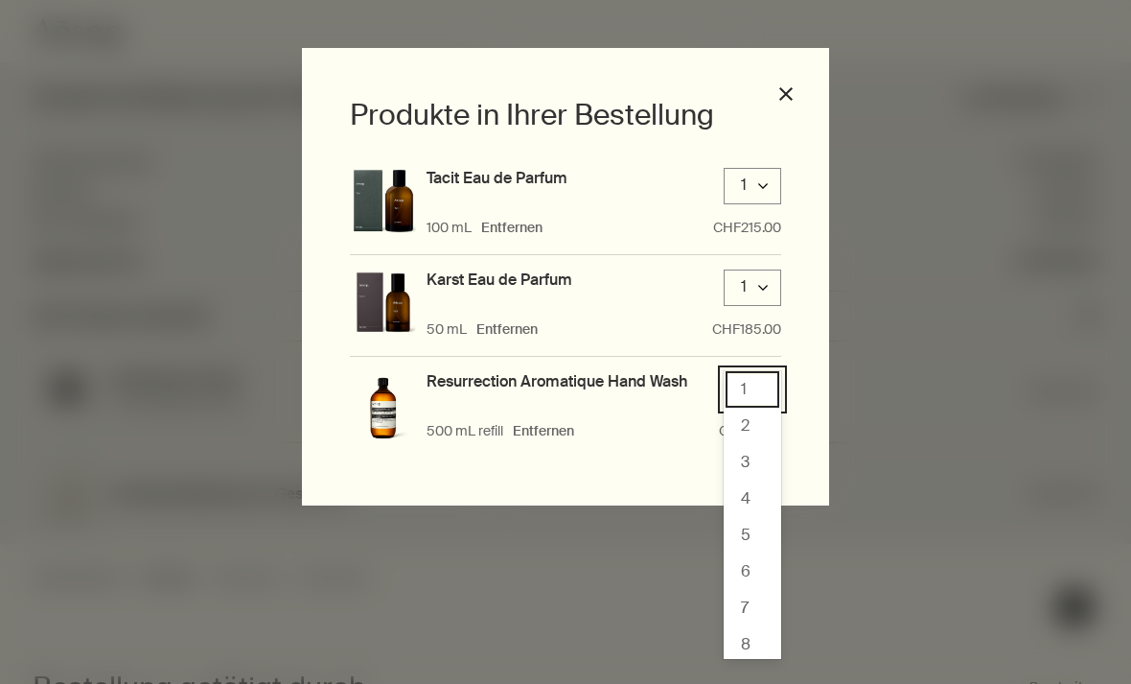
click at [759, 459] on div "3" at bounding box center [753, 462] width 54 height 36
click at [759, 382] on div "1" at bounding box center [753, 389] width 54 height 36
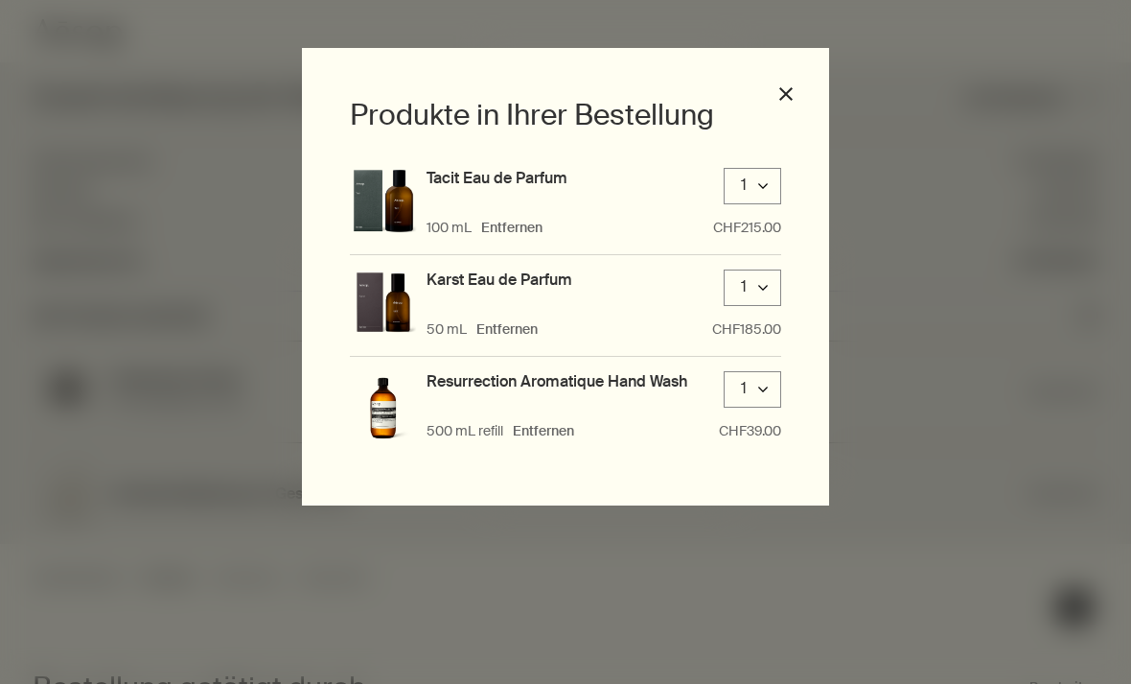
click at [785, 86] on button "close" at bounding box center [786, 93] width 17 height 17
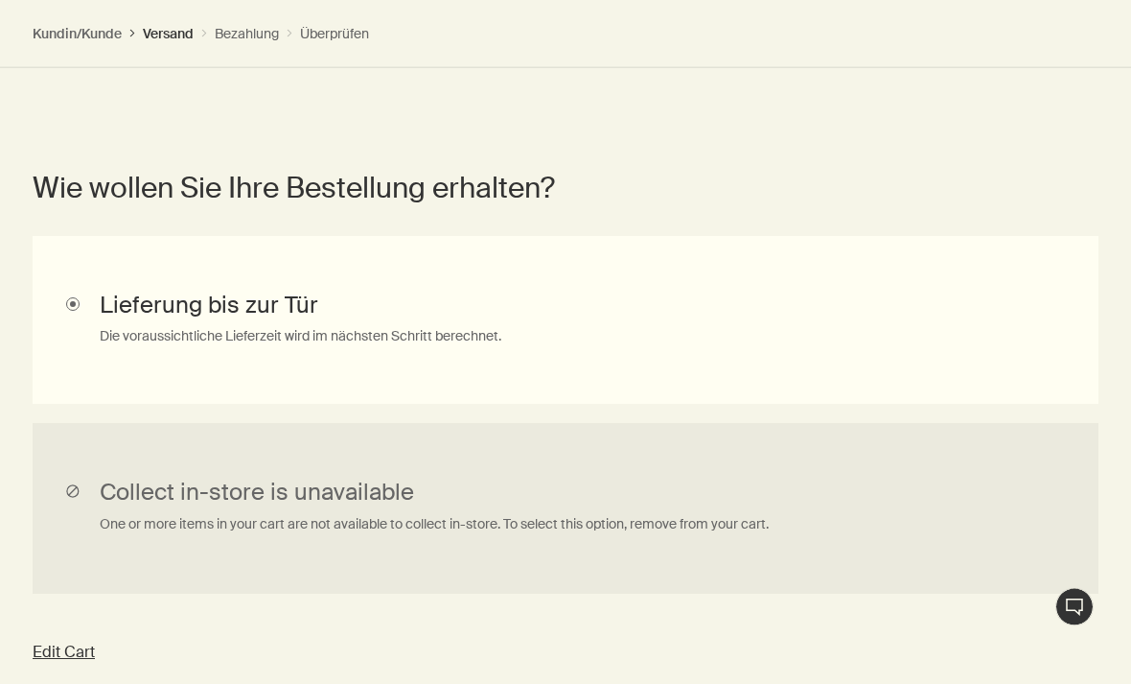
scroll to position [1066, 0]
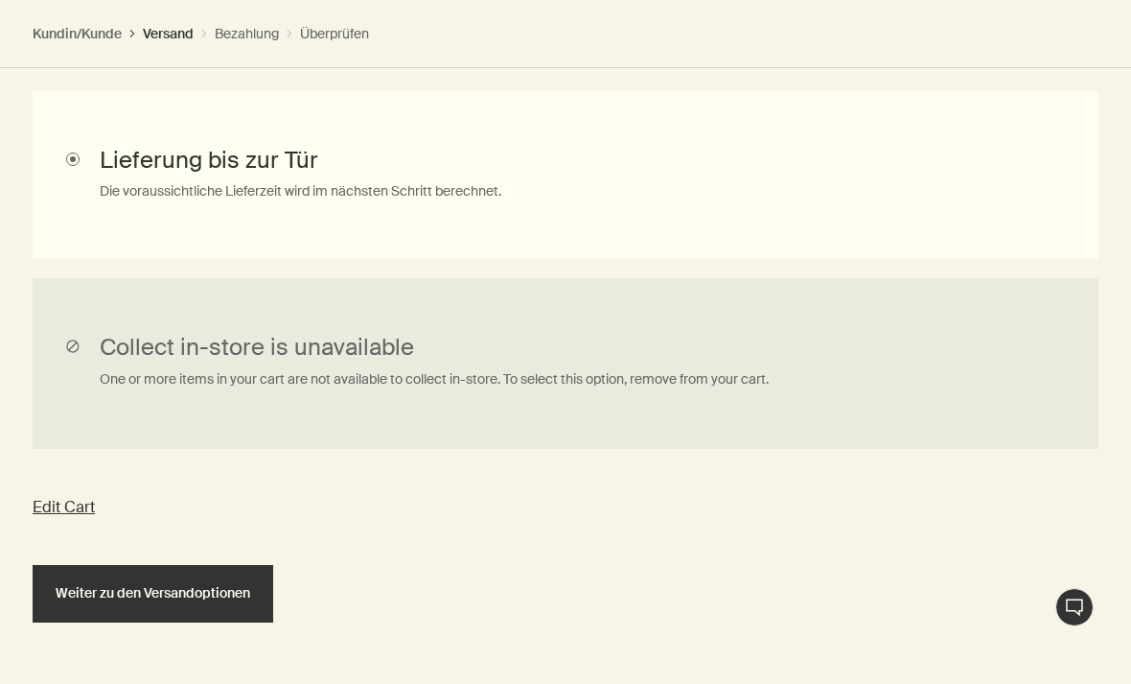
click at [90, 589] on span "Weiter zu den Versandoptionen" at bounding box center [153, 593] width 195 height 14
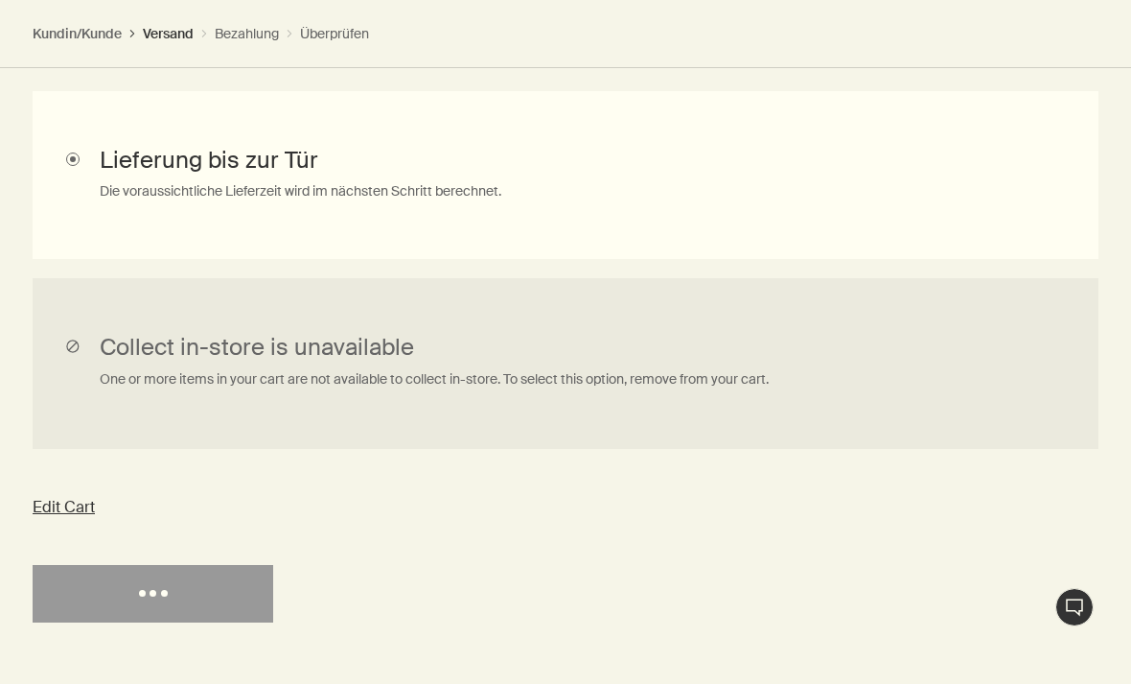
select select "CH"
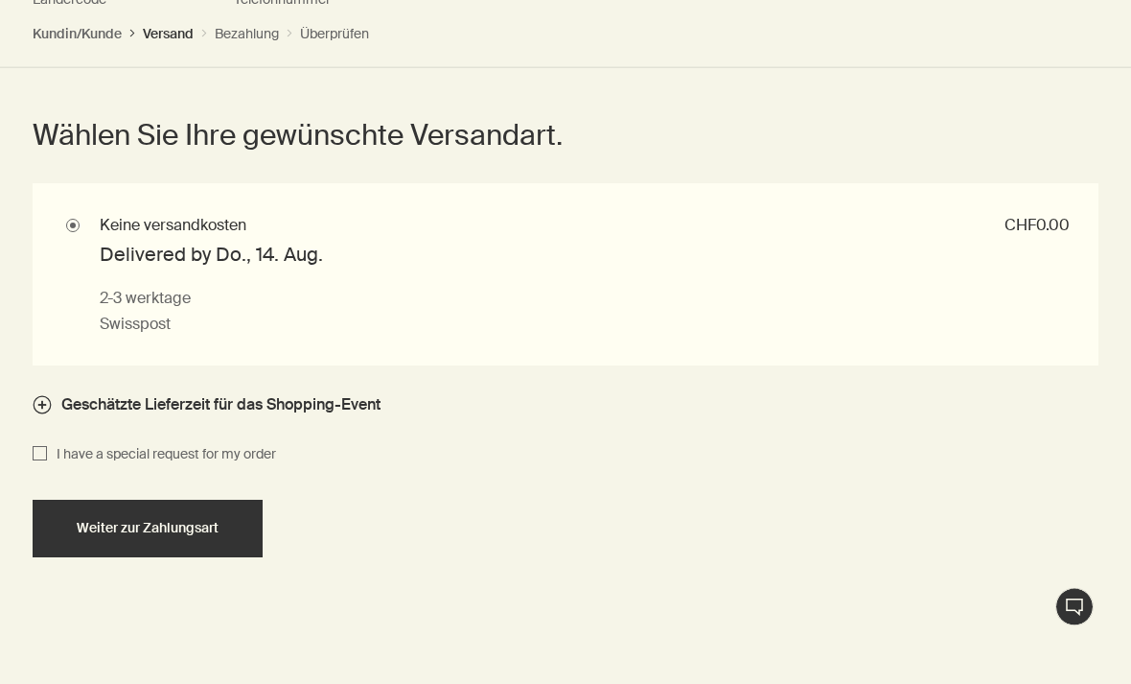
scroll to position [2212, 0]
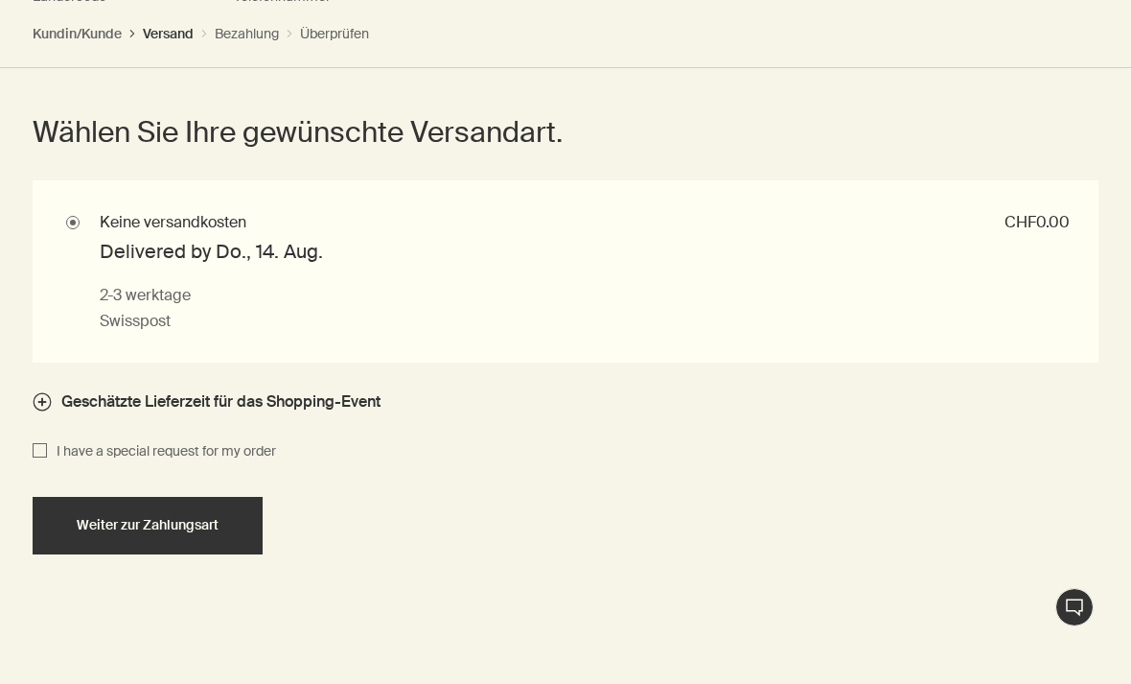
click at [87, 508] on button "Weiter zur Zahlungsart" at bounding box center [148, 526] width 230 height 58
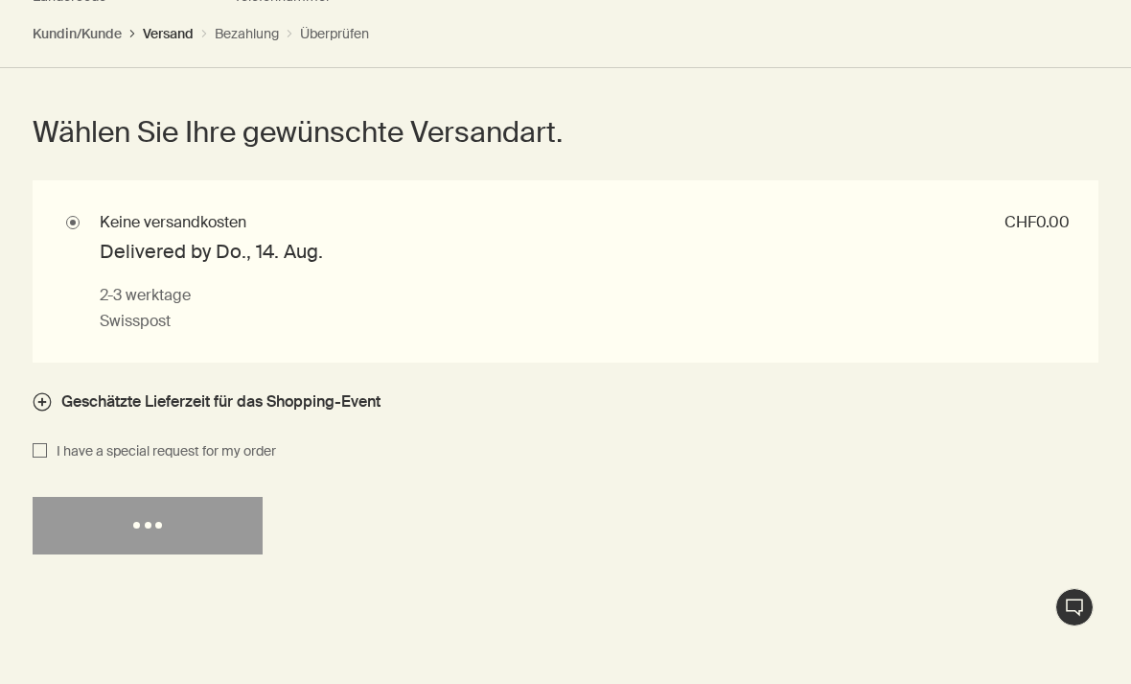
select select "CH"
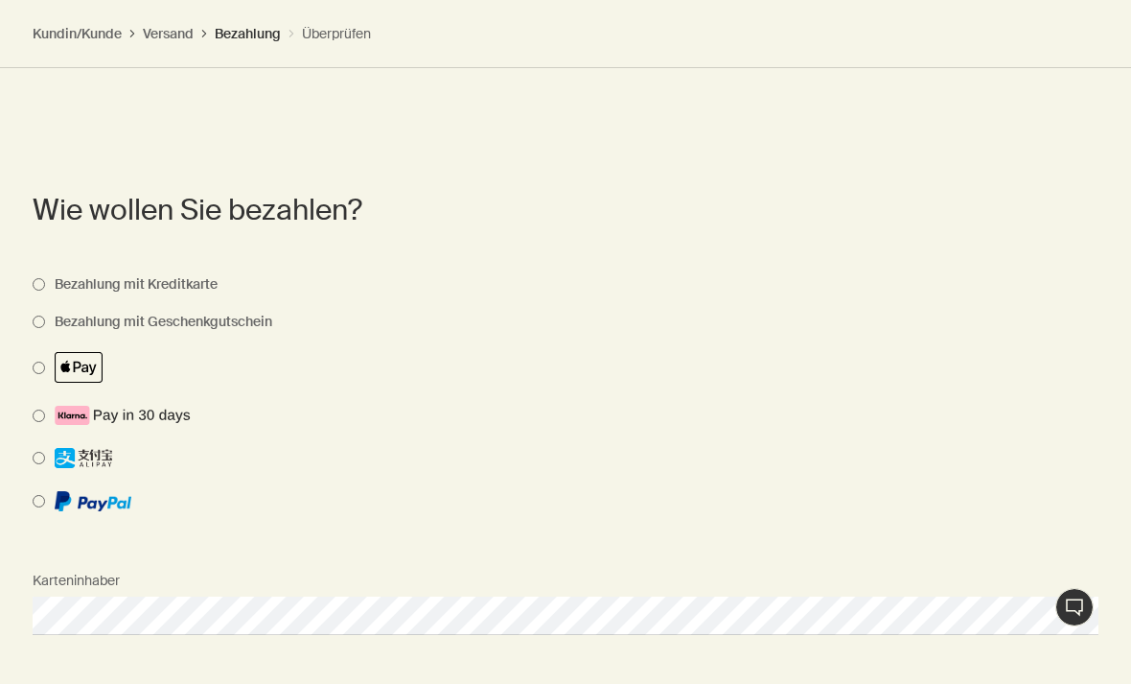
scroll to position [1835, 0]
select select "CH"
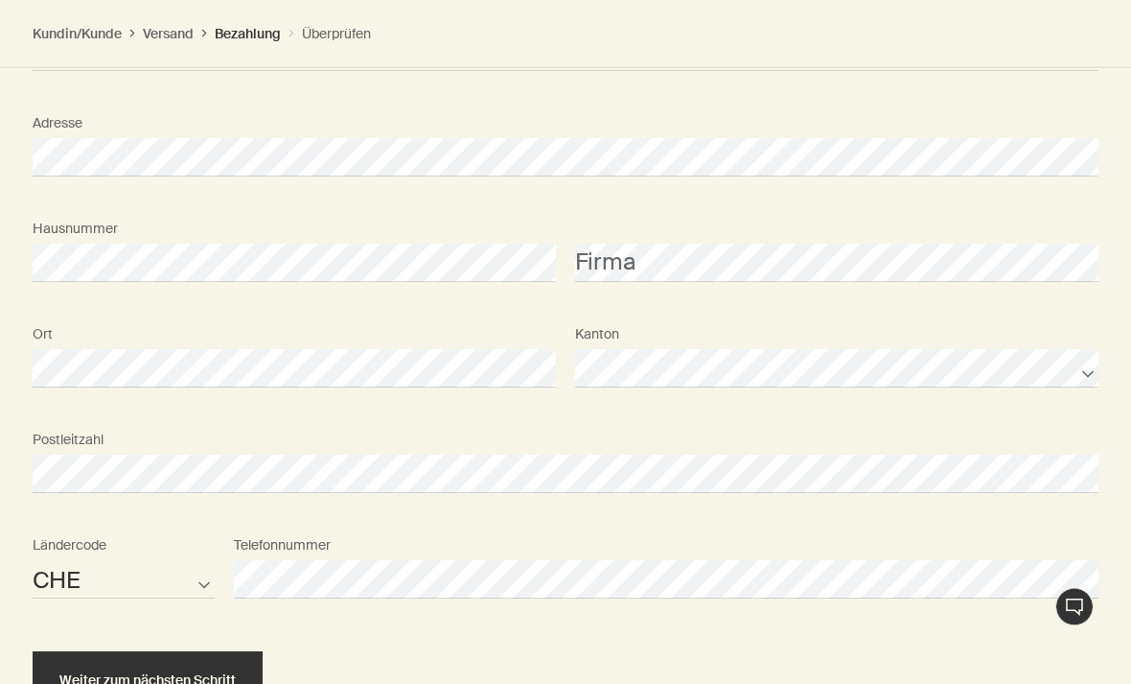
scroll to position [2540, 0]
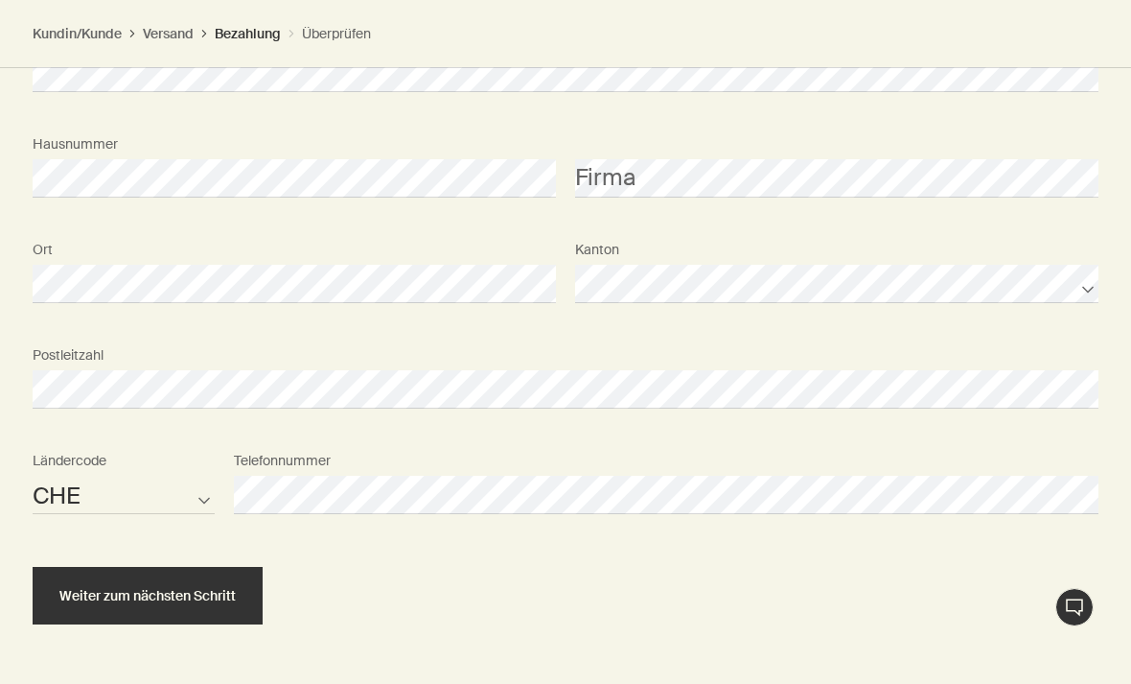
click at [84, 589] on span "Weiter zum nächsten Schritt" at bounding box center [147, 596] width 176 height 14
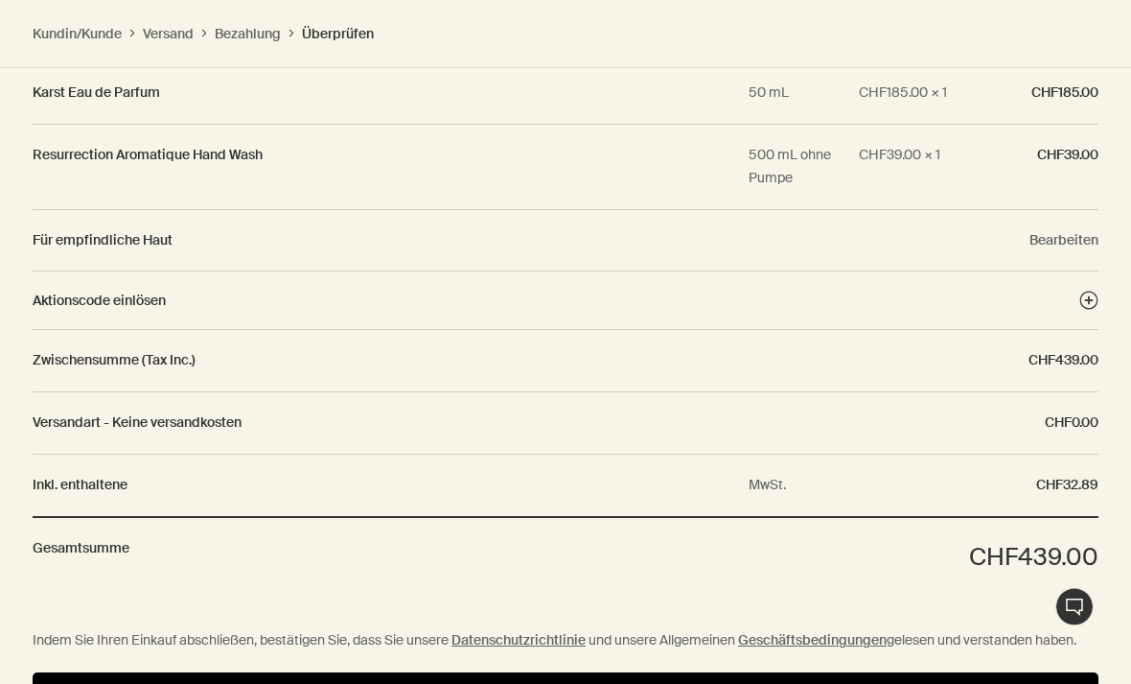
scroll to position [2786, 0]
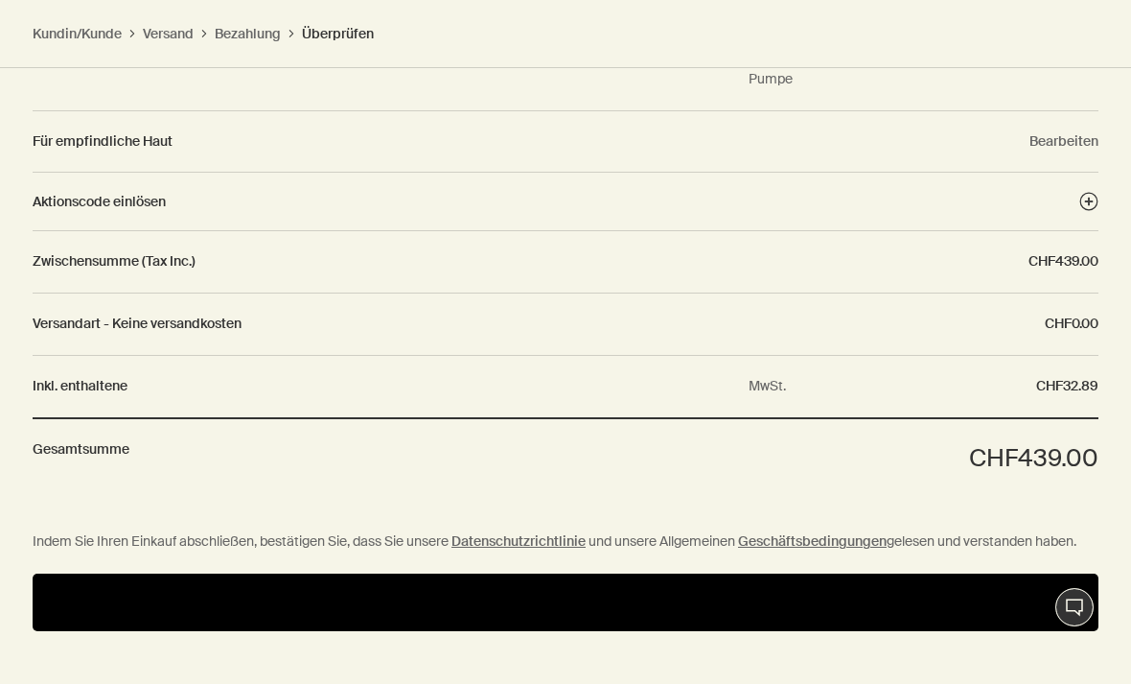
click at [1009, 580] on button "Zahlen" at bounding box center [566, 602] width 1066 height 58
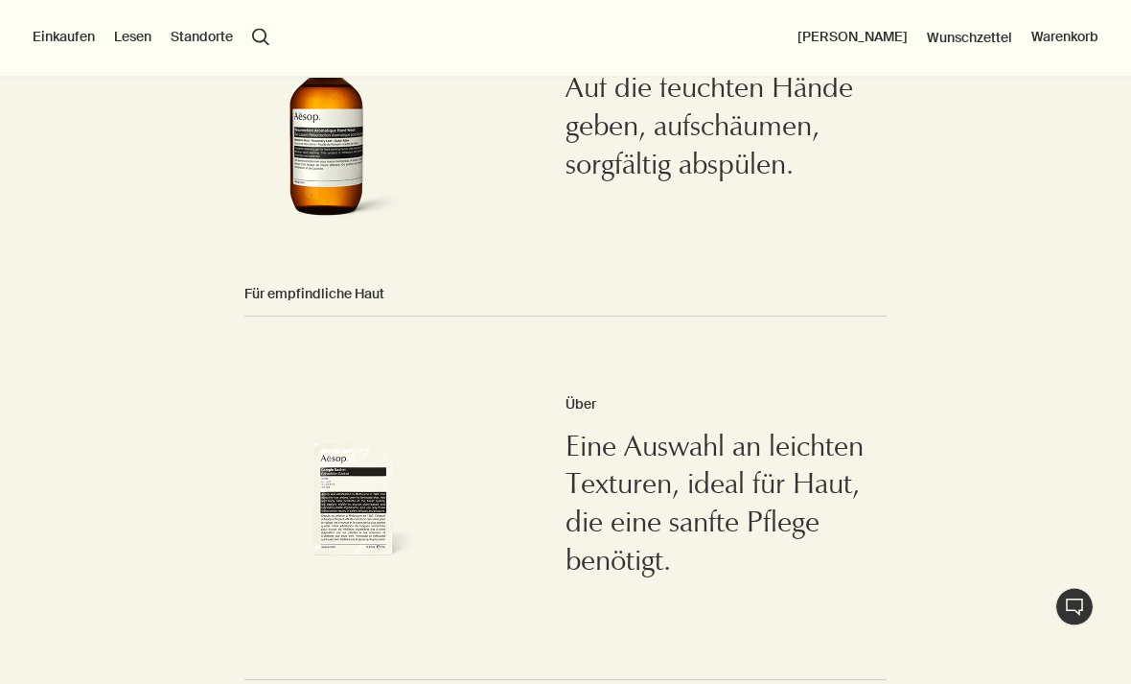
scroll to position [1958, 0]
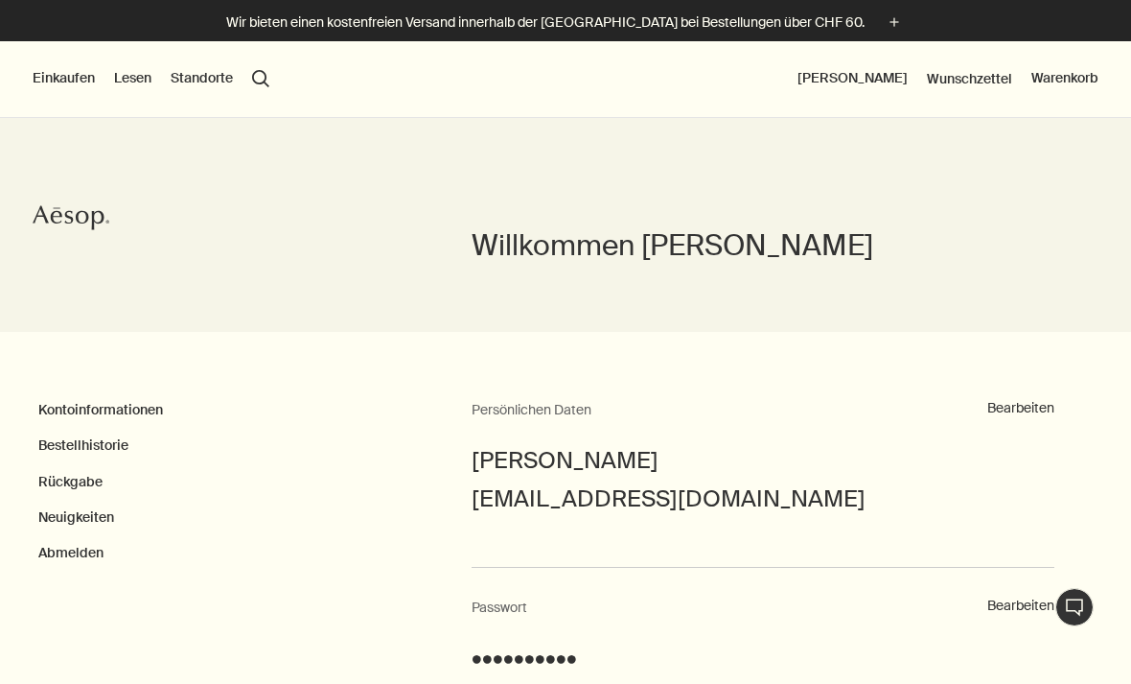
click at [74, 552] on button "Abmelden" at bounding box center [70, 553] width 65 height 19
